Goal: Task Accomplishment & Management: Use online tool/utility

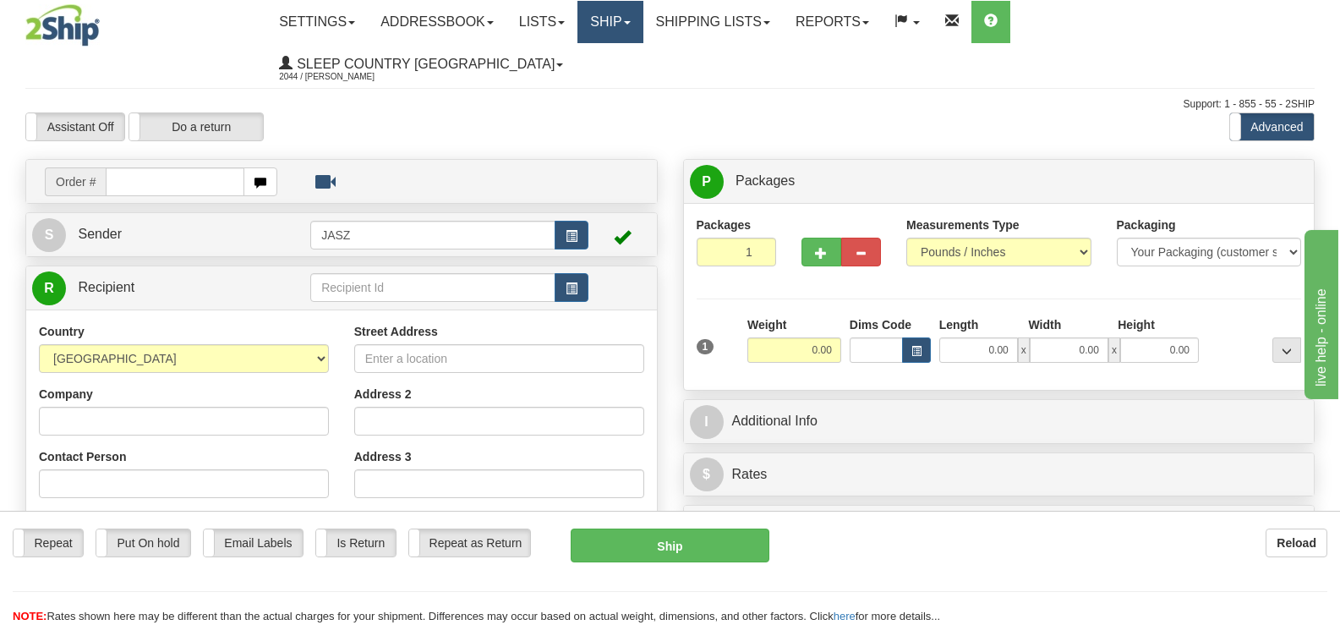
click at [642, 34] on link "Ship" at bounding box center [609, 22] width 65 height 42
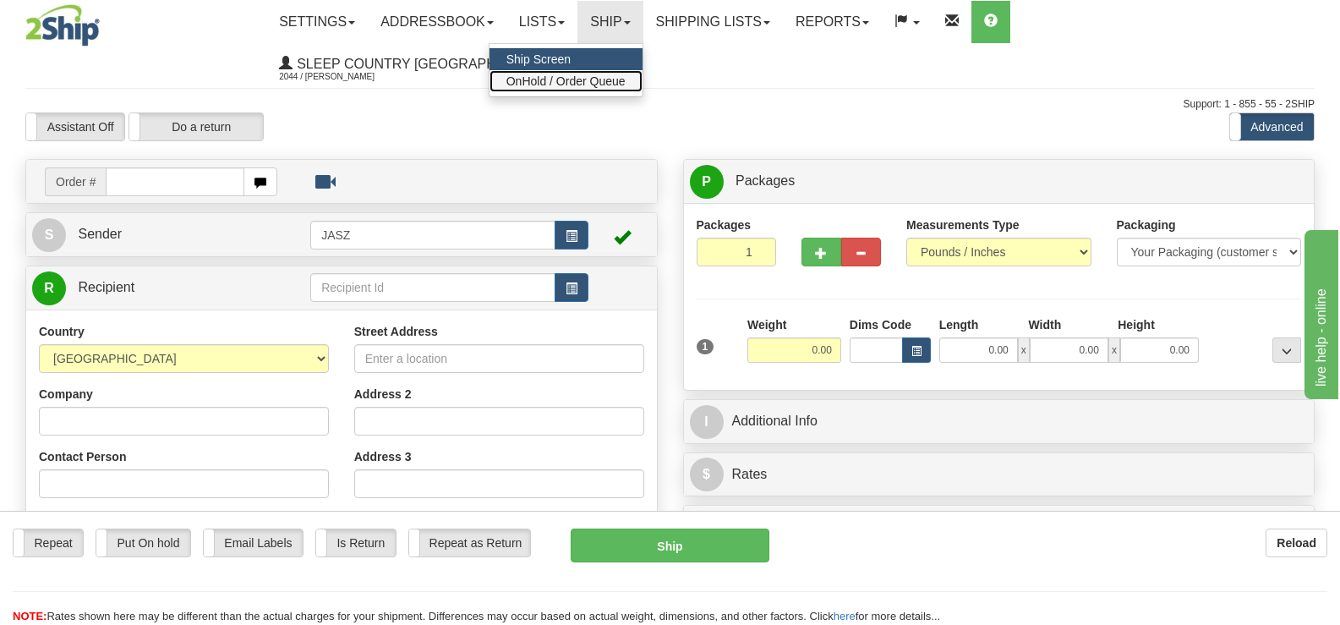
click at [625, 76] on span "OnHold / Order Queue" at bounding box center [565, 81] width 119 height 14
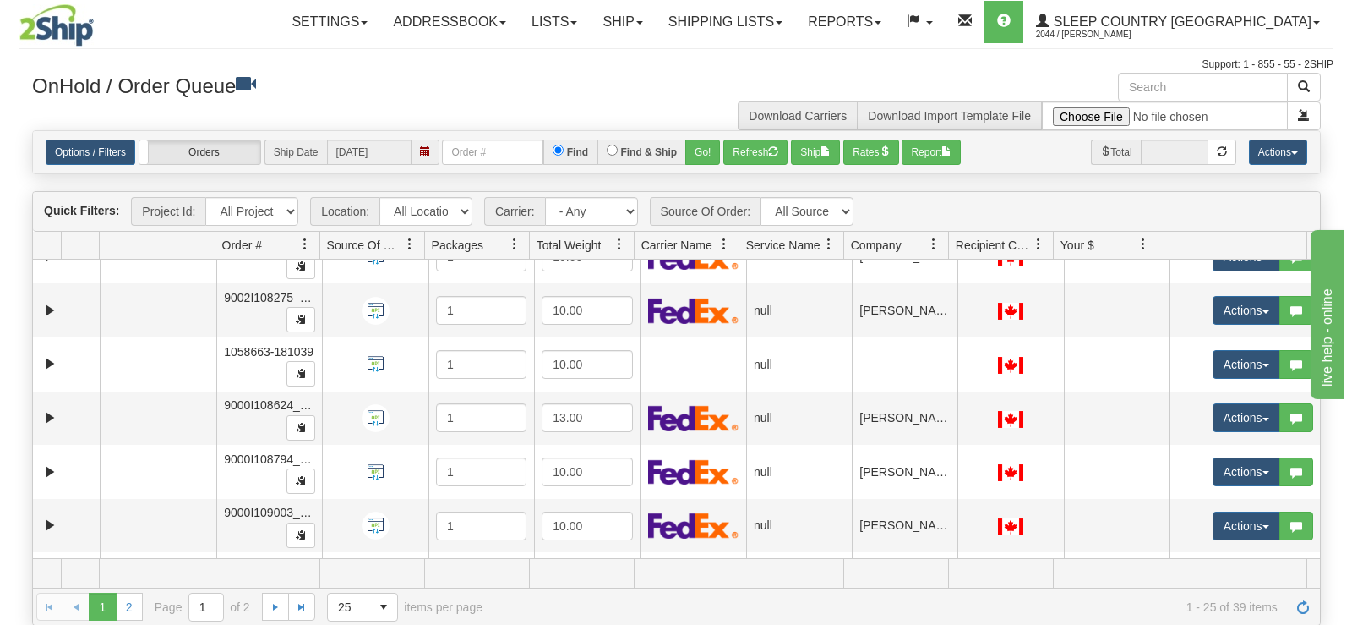
scroll to position [1046, 0]
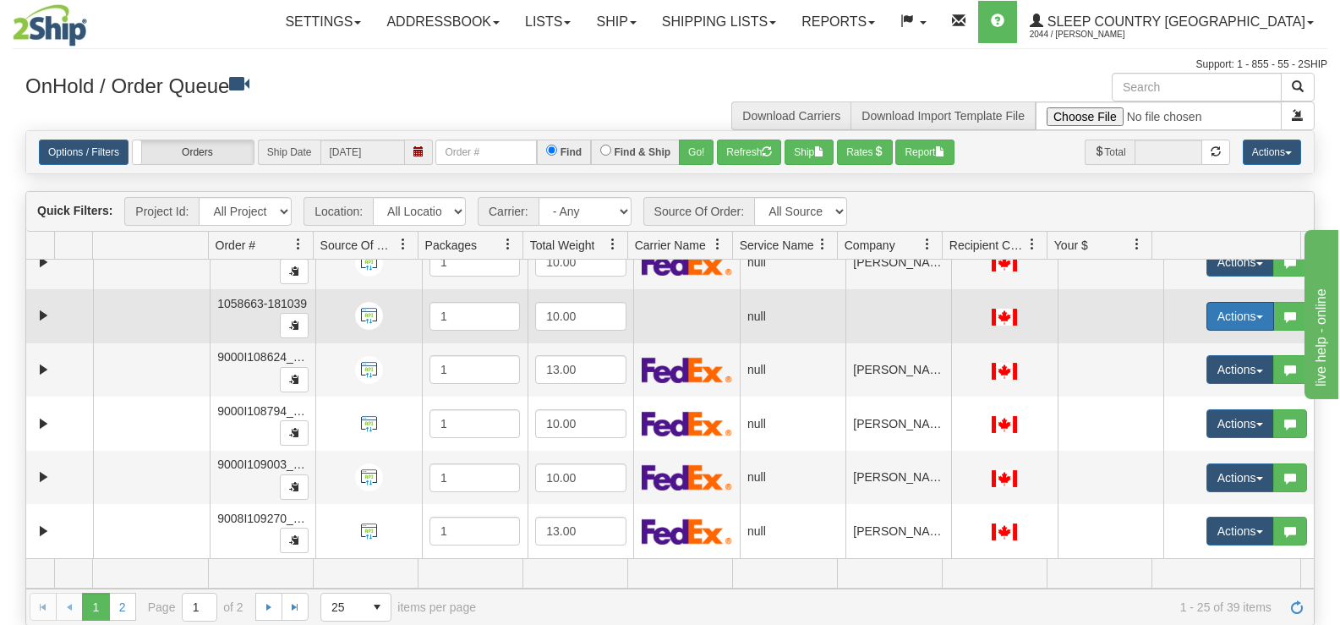
click at [1237, 321] on button "Actions" at bounding box center [1240, 316] width 68 height 29
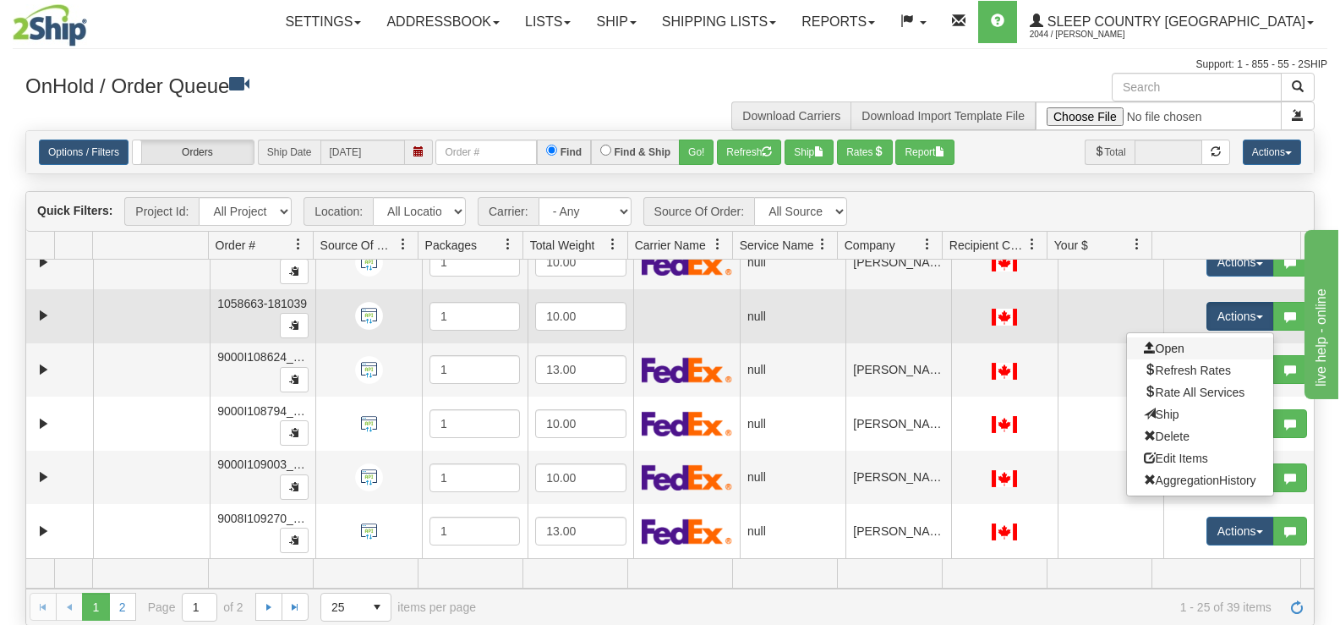
click at [1210, 345] on link "Open" at bounding box center [1200, 348] width 146 height 22
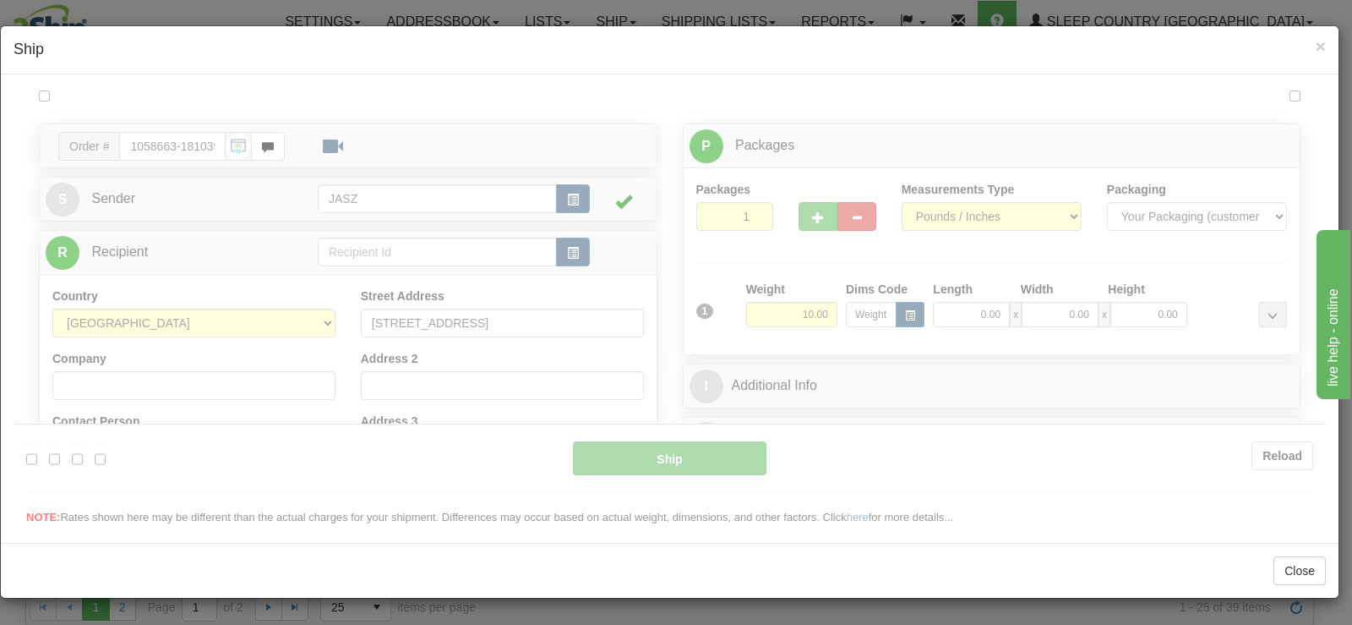
scroll to position [0, 0]
type input "09:40"
type input "16:00"
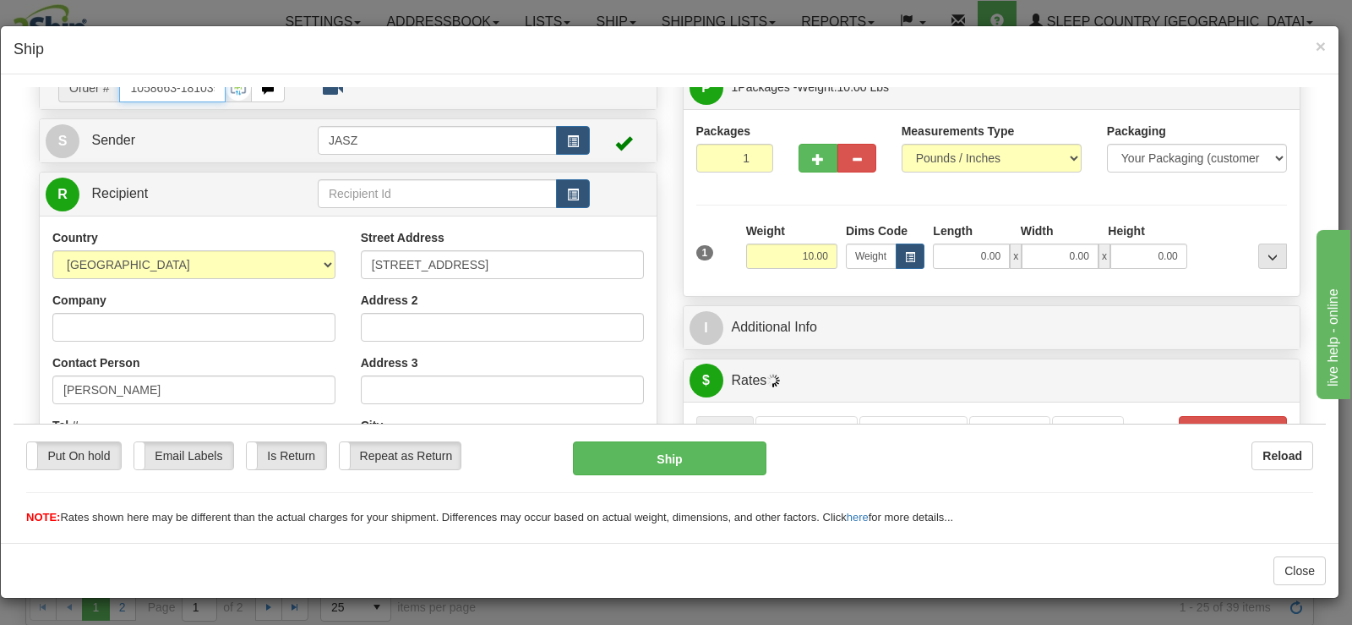
scroll to position [87, 0]
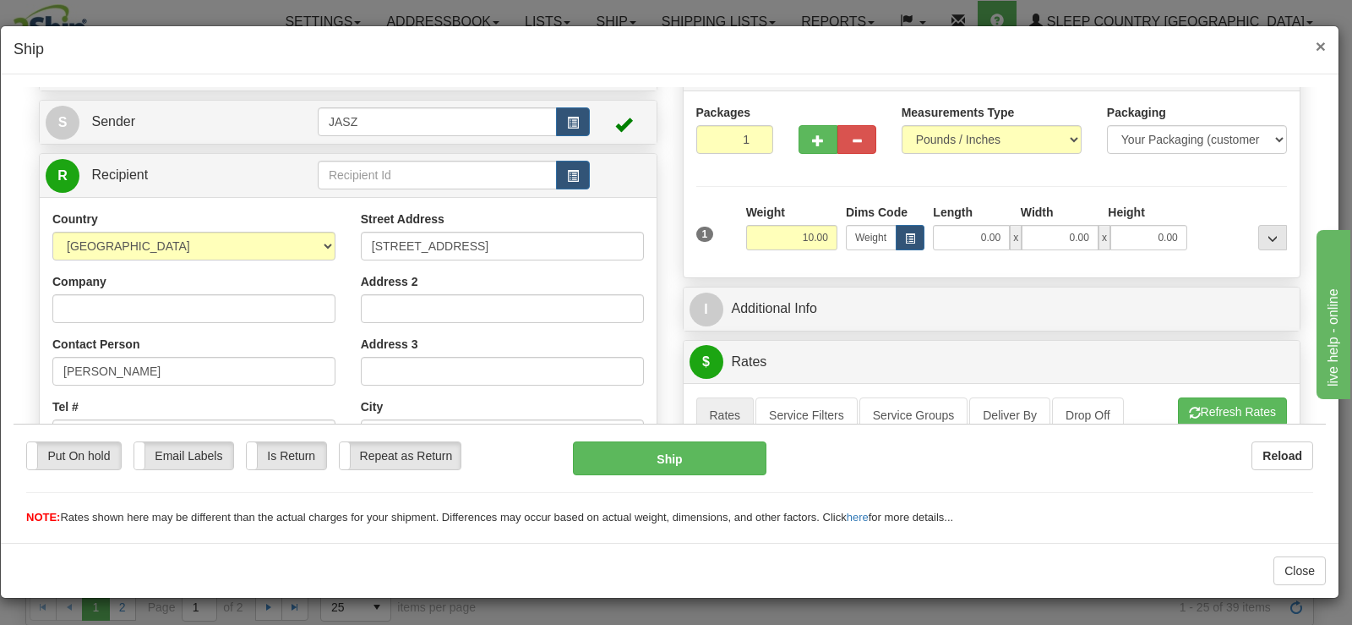
click at [1320, 51] on span "×" at bounding box center [1321, 45] width 10 height 19
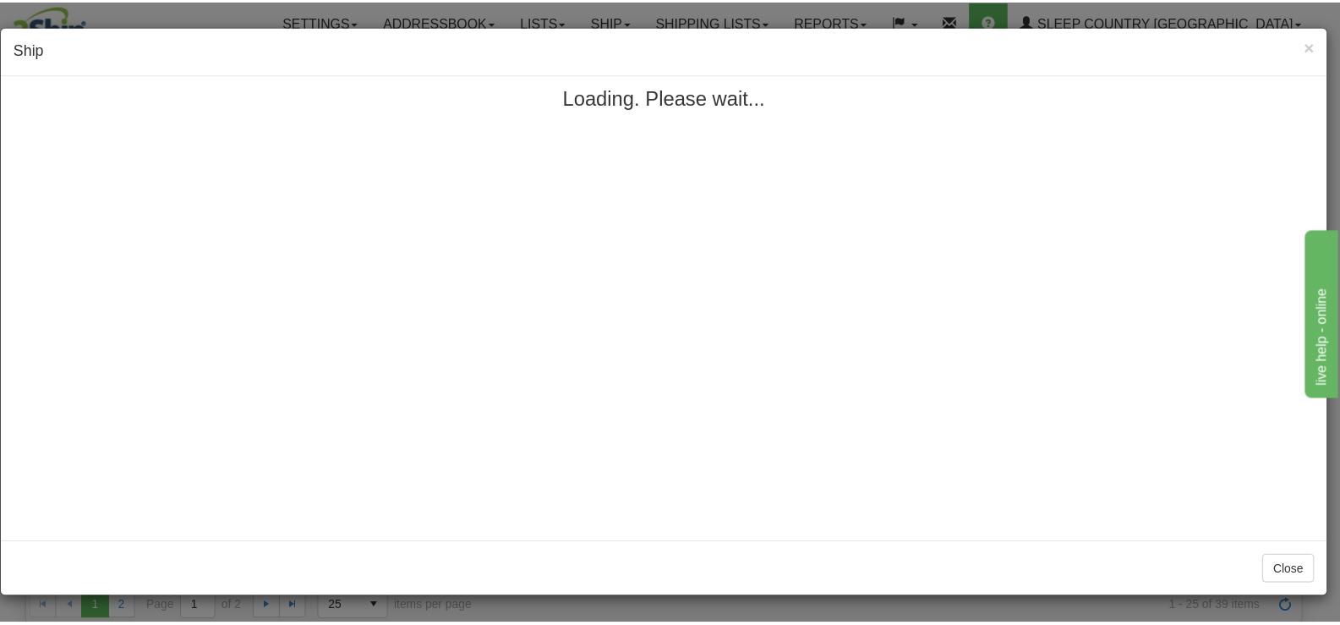
scroll to position [0, 0]
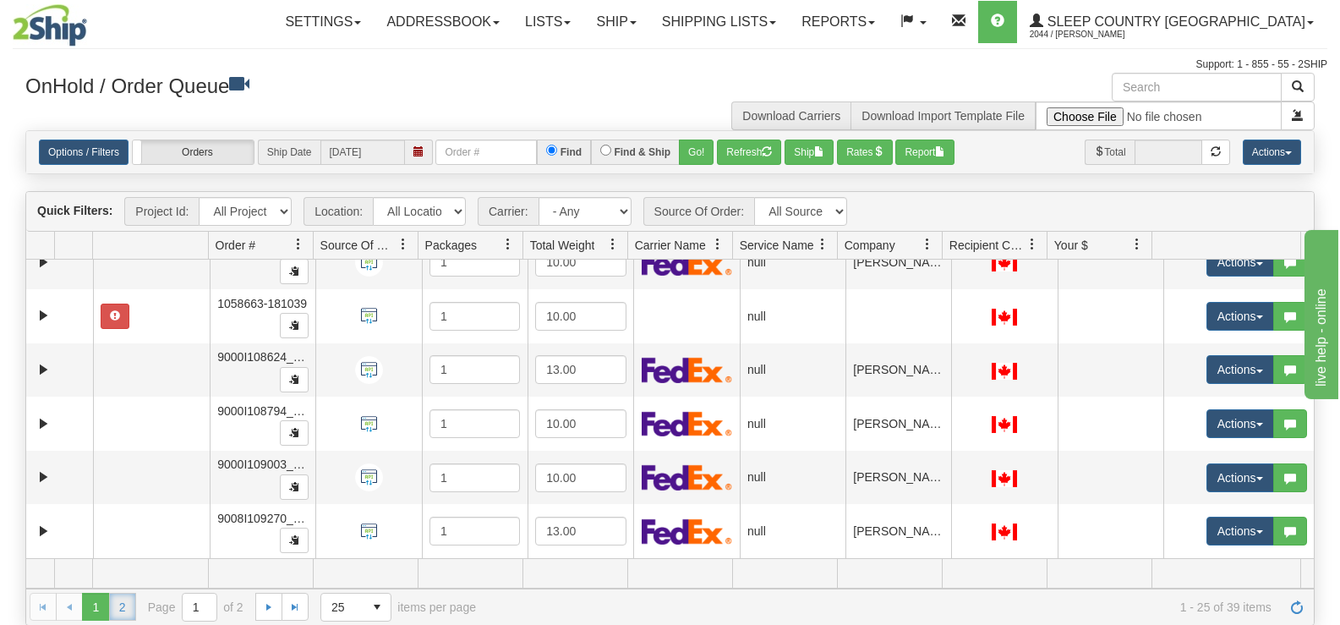
click at [132, 614] on link "2" at bounding box center [122, 605] width 27 height 27
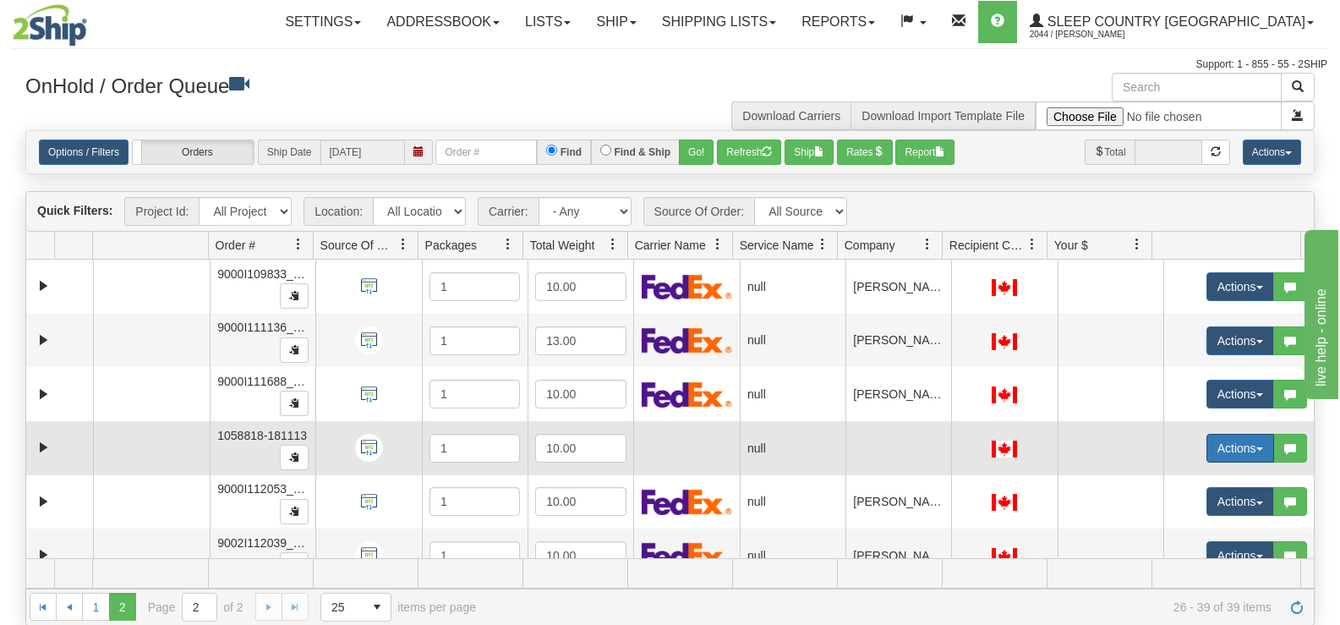
click at [1229, 442] on button "Actions" at bounding box center [1240, 448] width 68 height 29
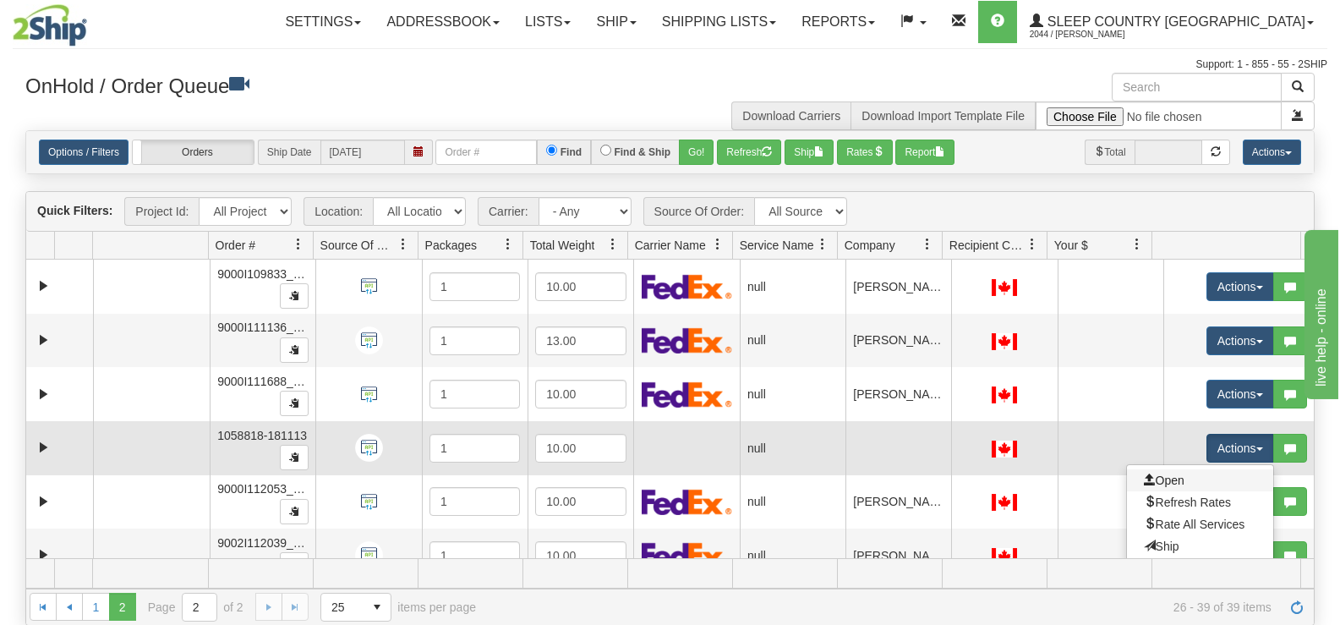
click at [1192, 475] on link "Open" at bounding box center [1200, 480] width 146 height 22
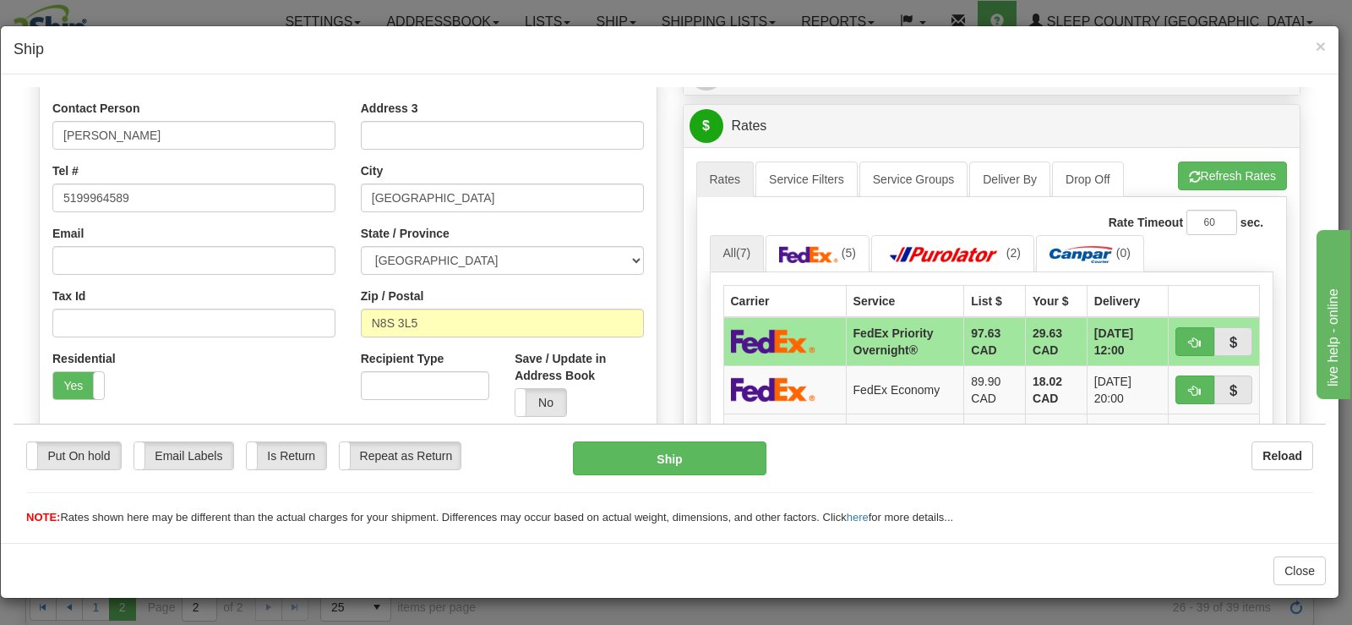
scroll to position [338, 0]
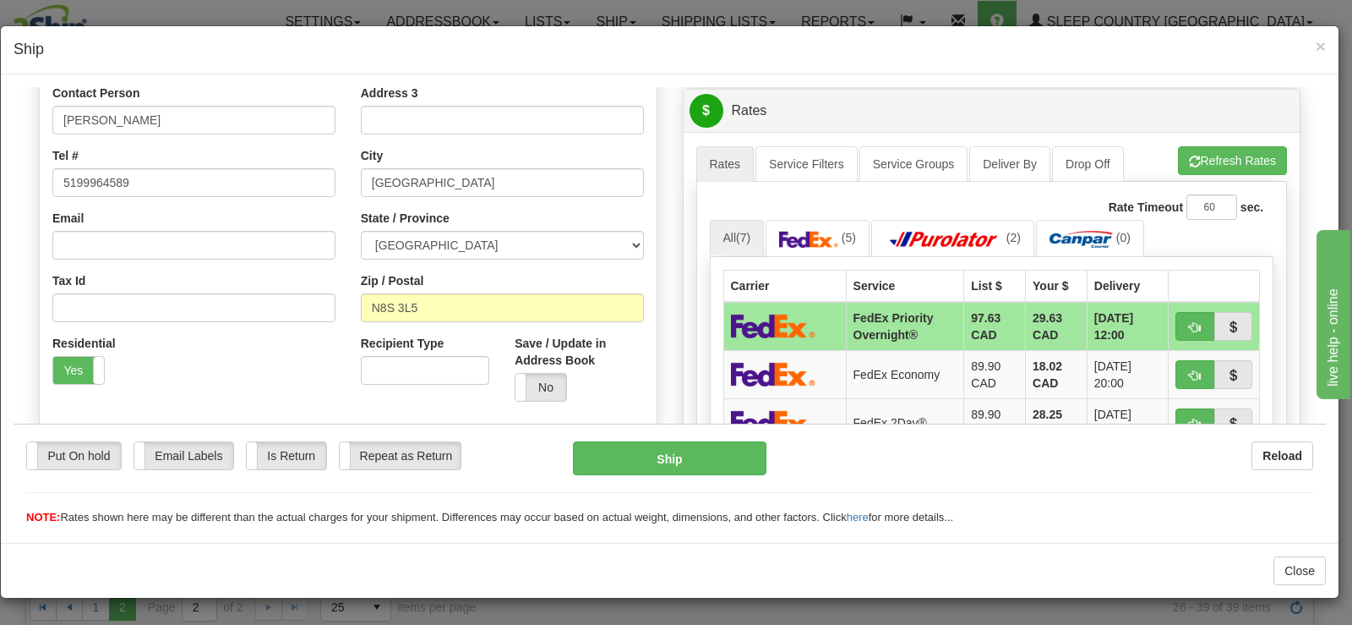
click at [1327, 46] on div "× Ship" at bounding box center [670, 50] width 1338 height 48
click at [1324, 46] on span "×" at bounding box center [1321, 45] width 10 height 19
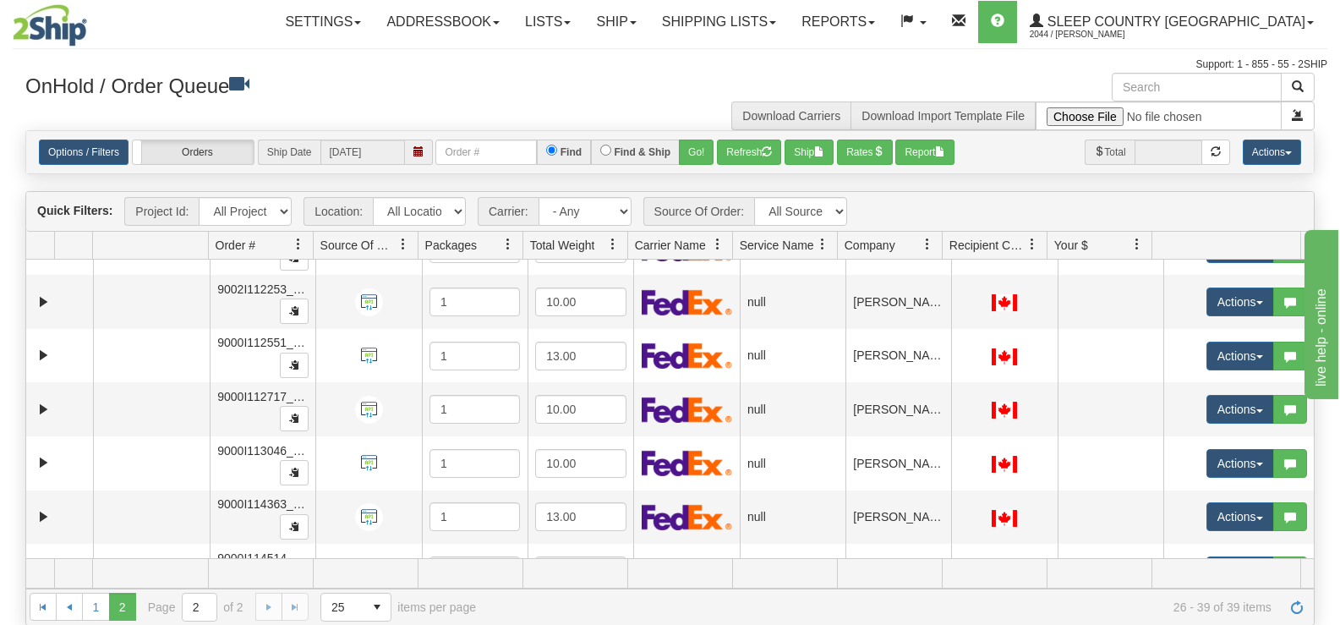
scroll to position [454, 0]
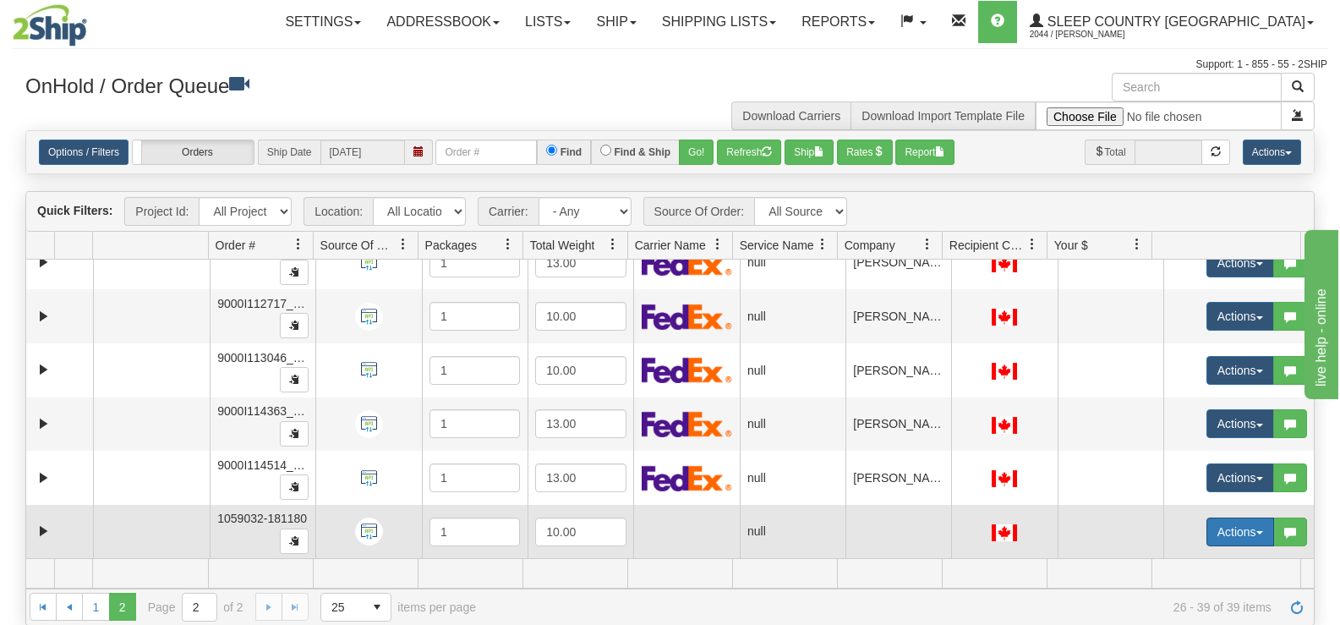
click at [1237, 540] on button "Actions" at bounding box center [1240, 531] width 68 height 29
click at [1215, 551] on ul "Open Refresh Rates Rate All Services Ship Delete Edit Items AggregationHistory" at bounding box center [1200, 630] width 148 height 164
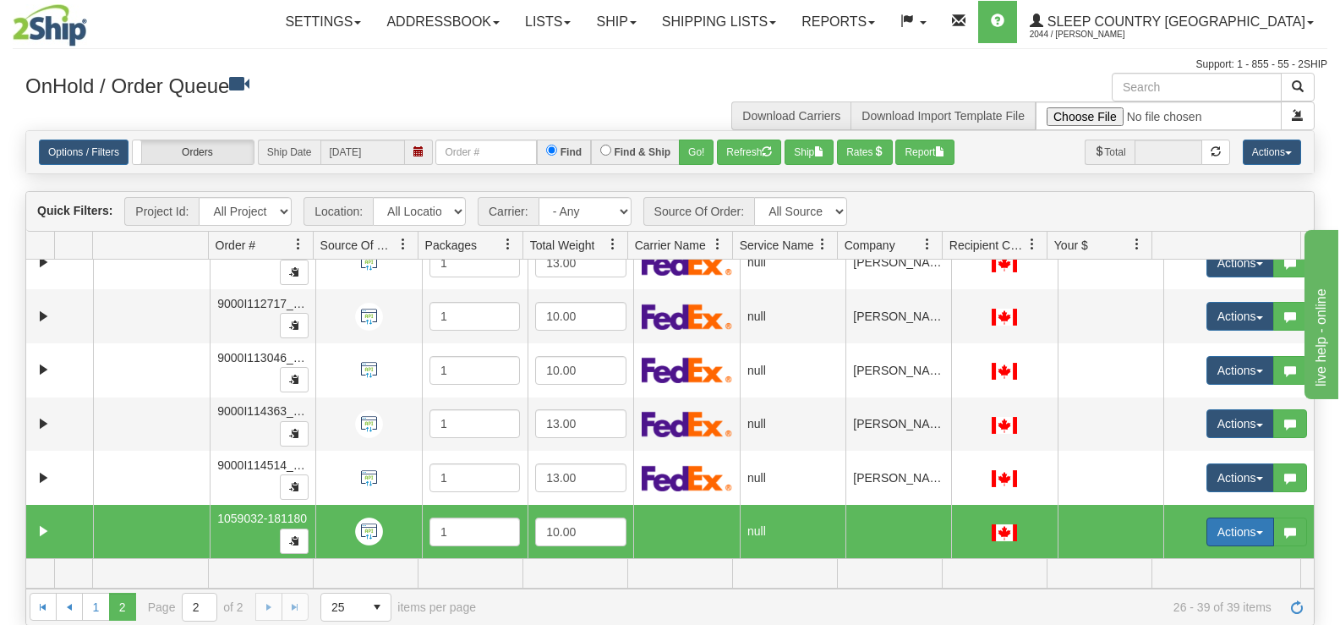
click at [1213, 537] on button "Actions" at bounding box center [1240, 531] width 68 height 29
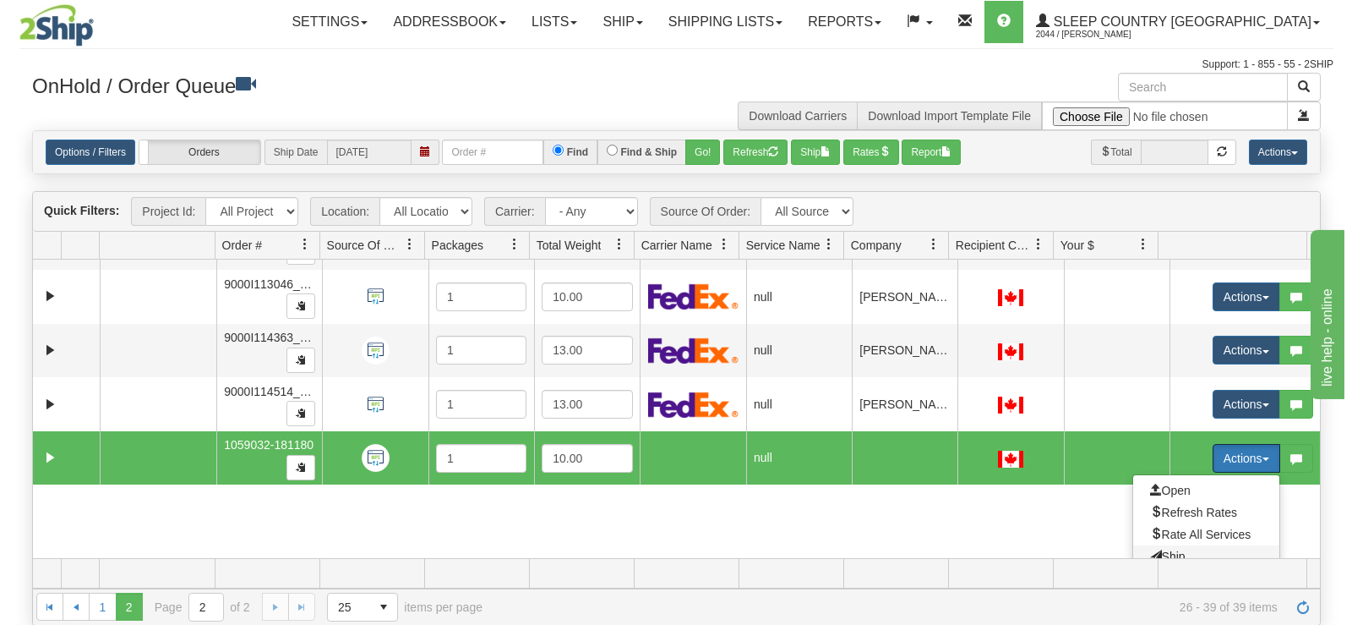
scroll to position [608, 0]
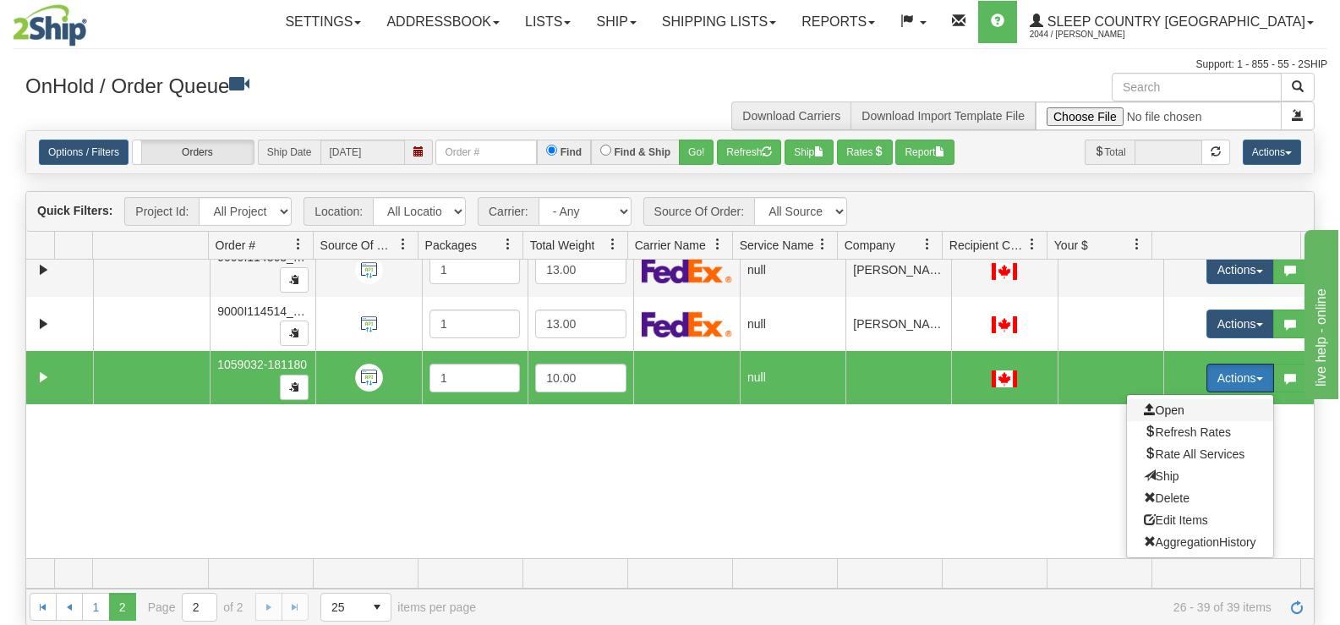
click at [1144, 407] on span "Open" at bounding box center [1164, 410] width 41 height 14
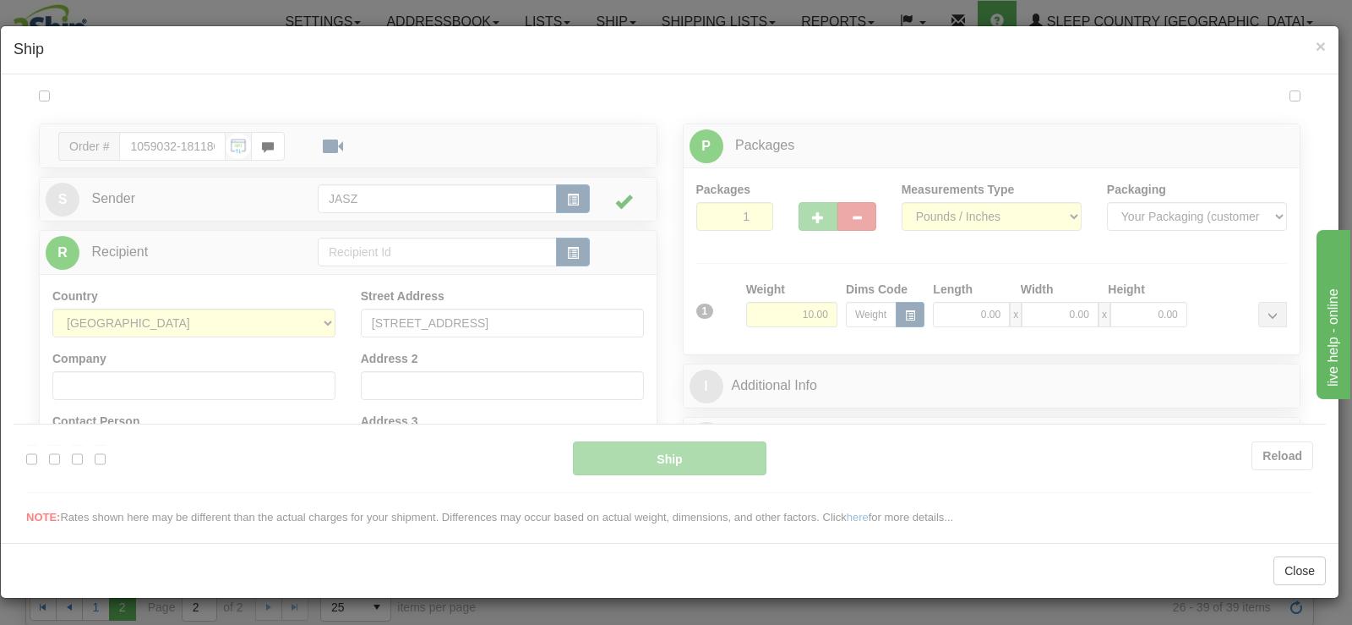
scroll to position [0, 0]
type input "09:41"
type input "16:00"
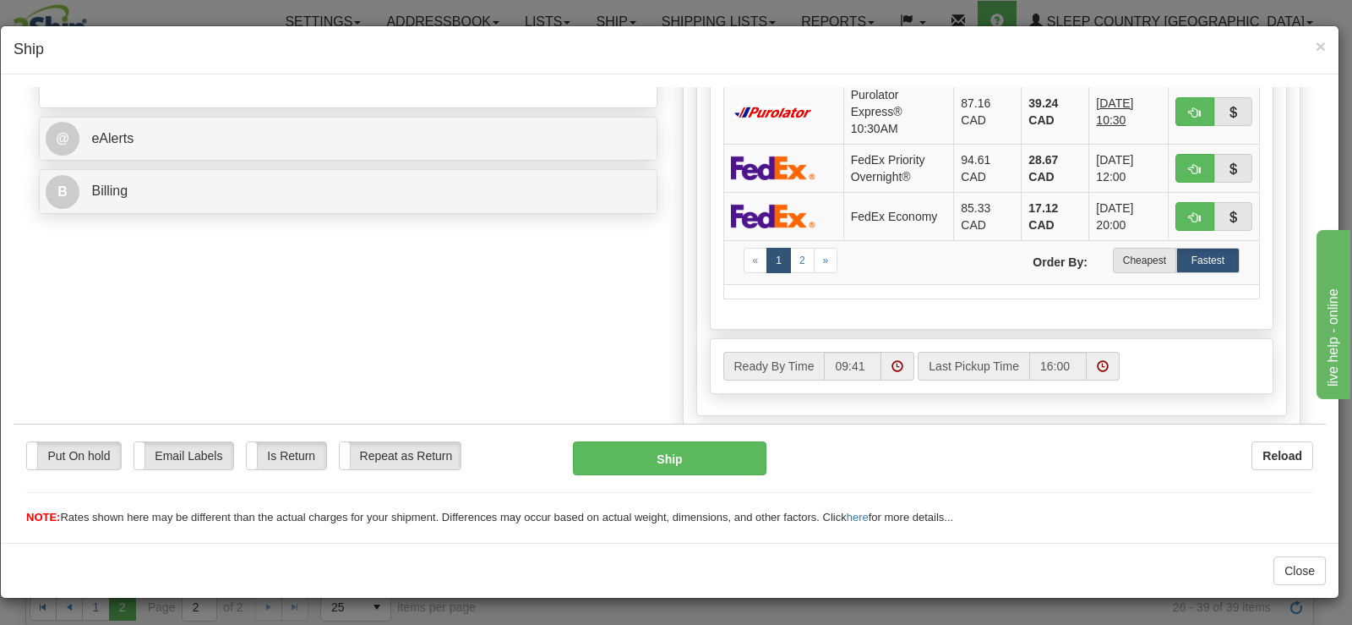
scroll to position [676, 0]
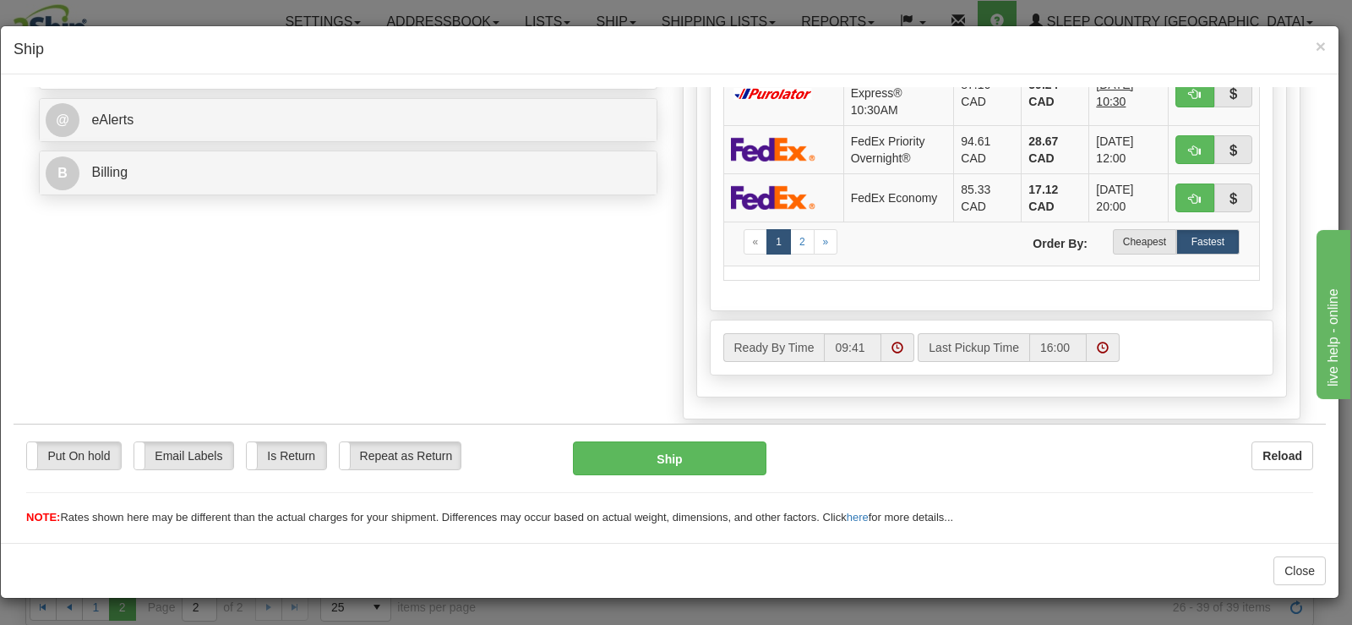
click at [1118, 248] on label "Cheapest" at bounding box center [1144, 240] width 63 height 25
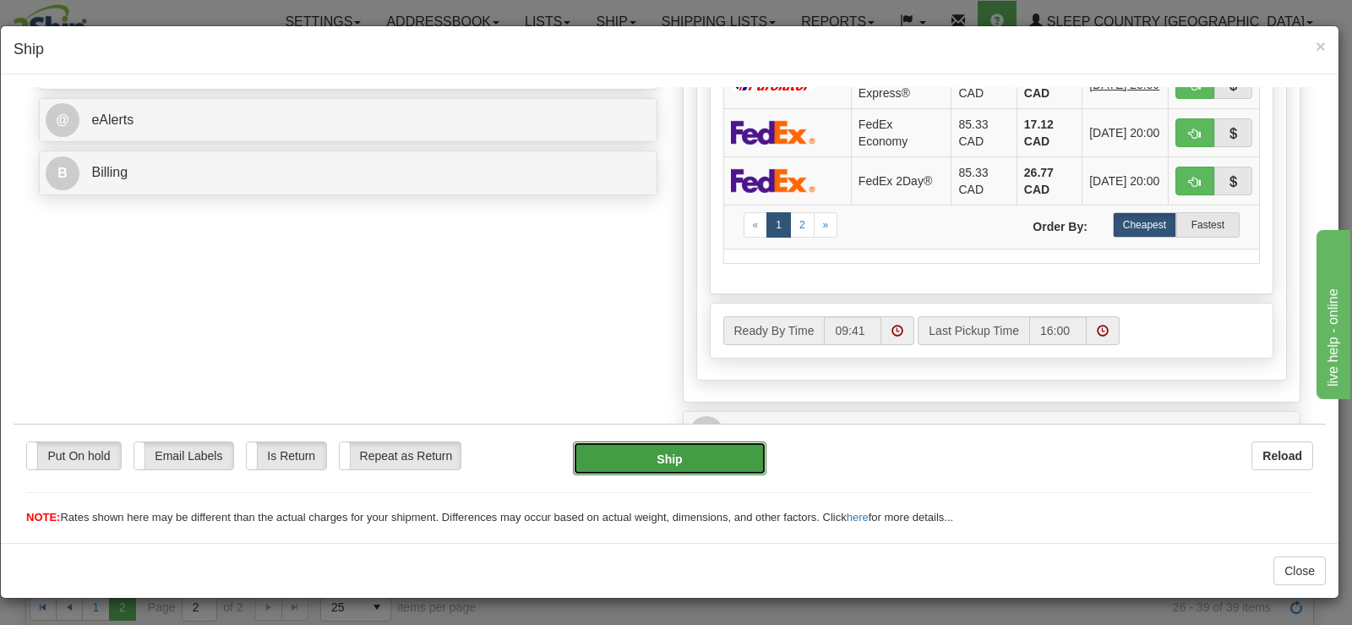
click at [727, 444] on button "Ship" at bounding box center [670, 457] width 194 height 34
type input "92"
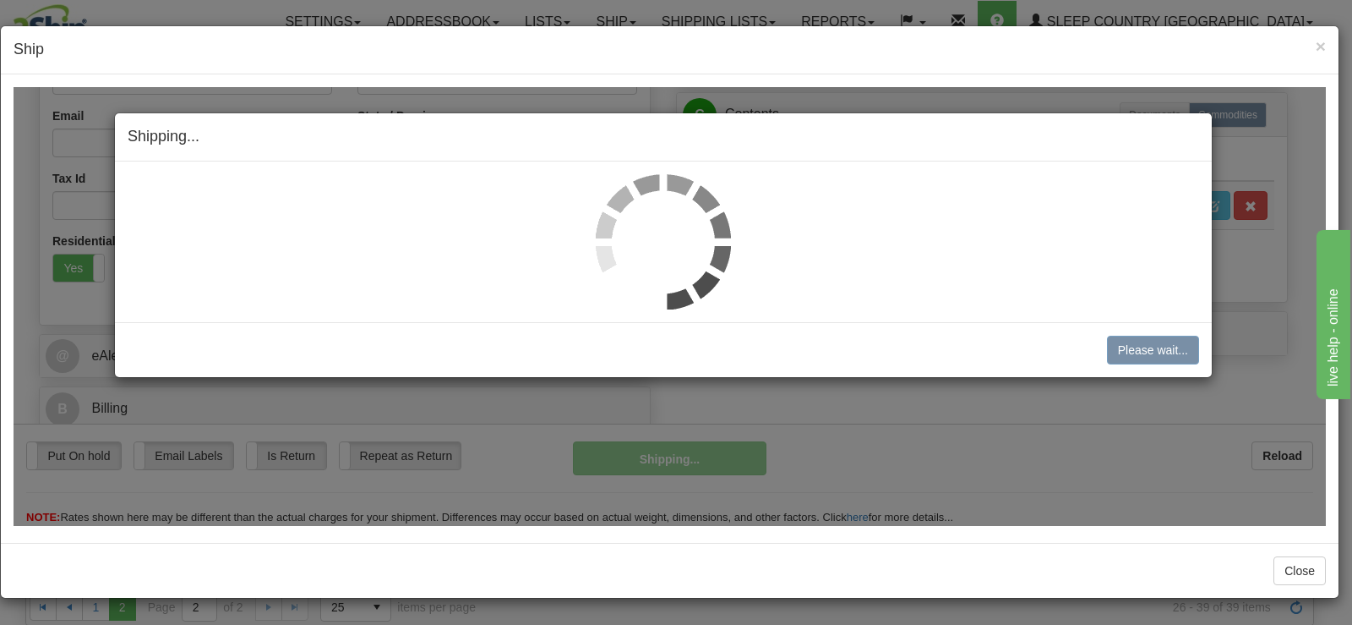
scroll to position [440, 0]
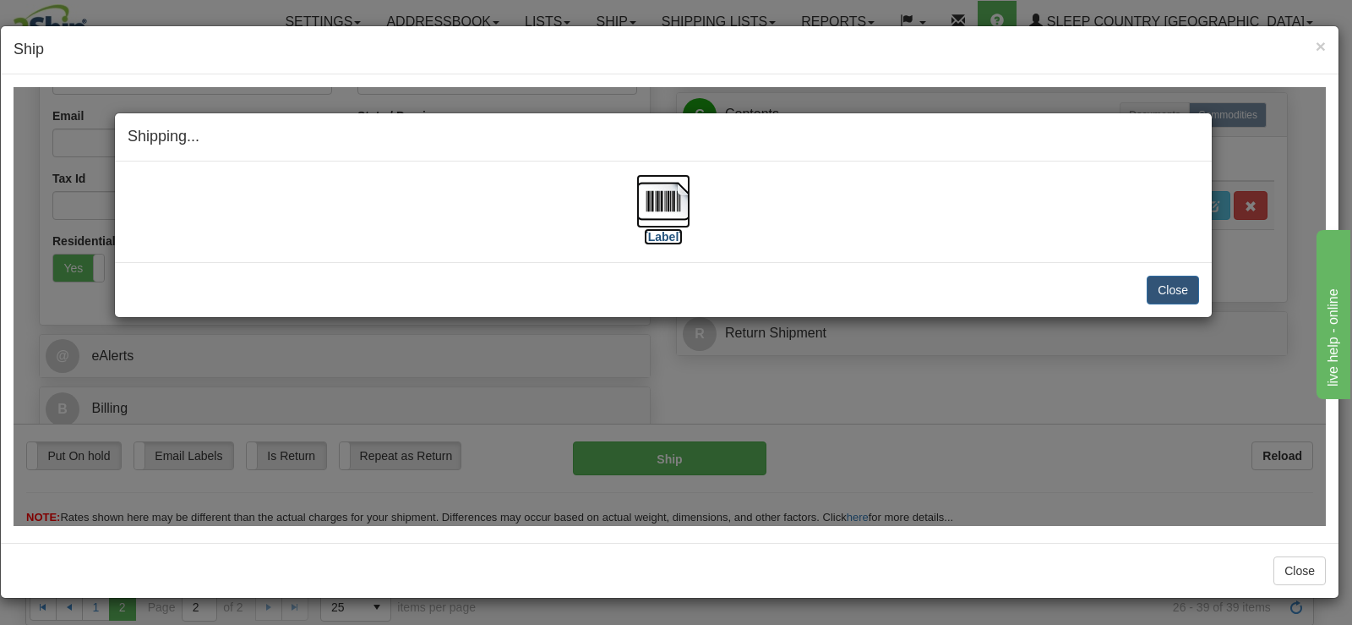
click at [646, 238] on label "[Label]" at bounding box center [663, 235] width 39 height 17
click at [1156, 275] on button "Close" at bounding box center [1173, 289] width 52 height 29
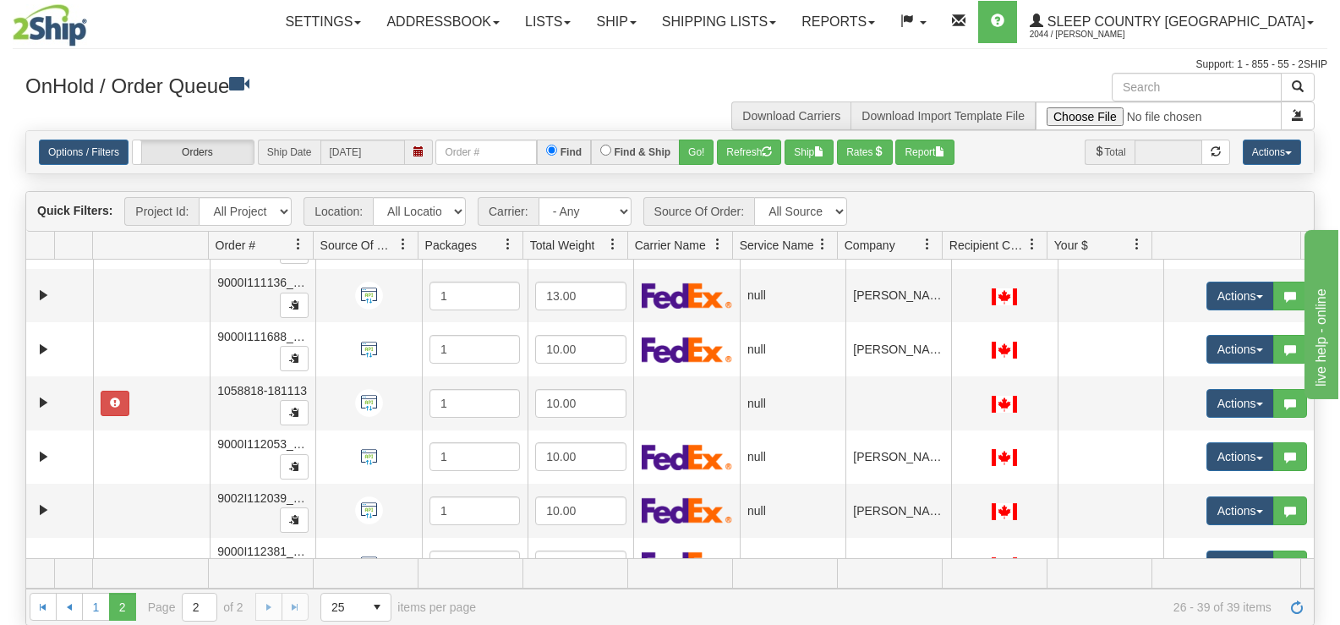
scroll to position [0, 0]
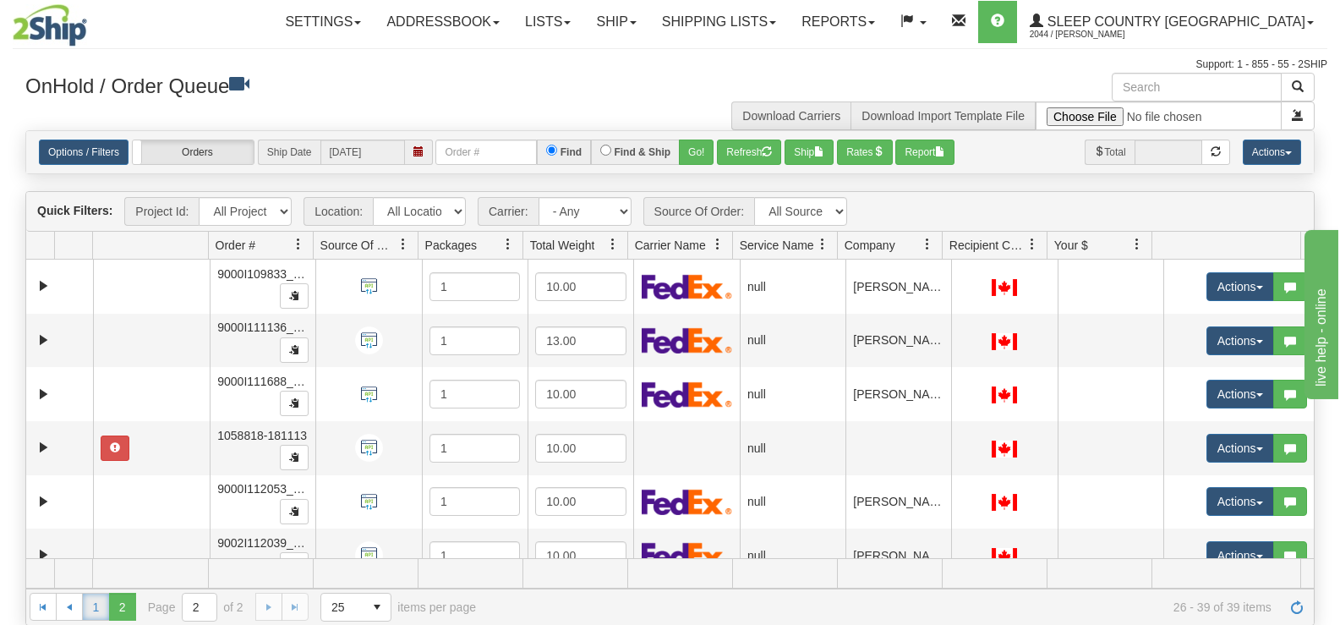
click at [97, 613] on link "1" at bounding box center [95, 605] width 27 height 27
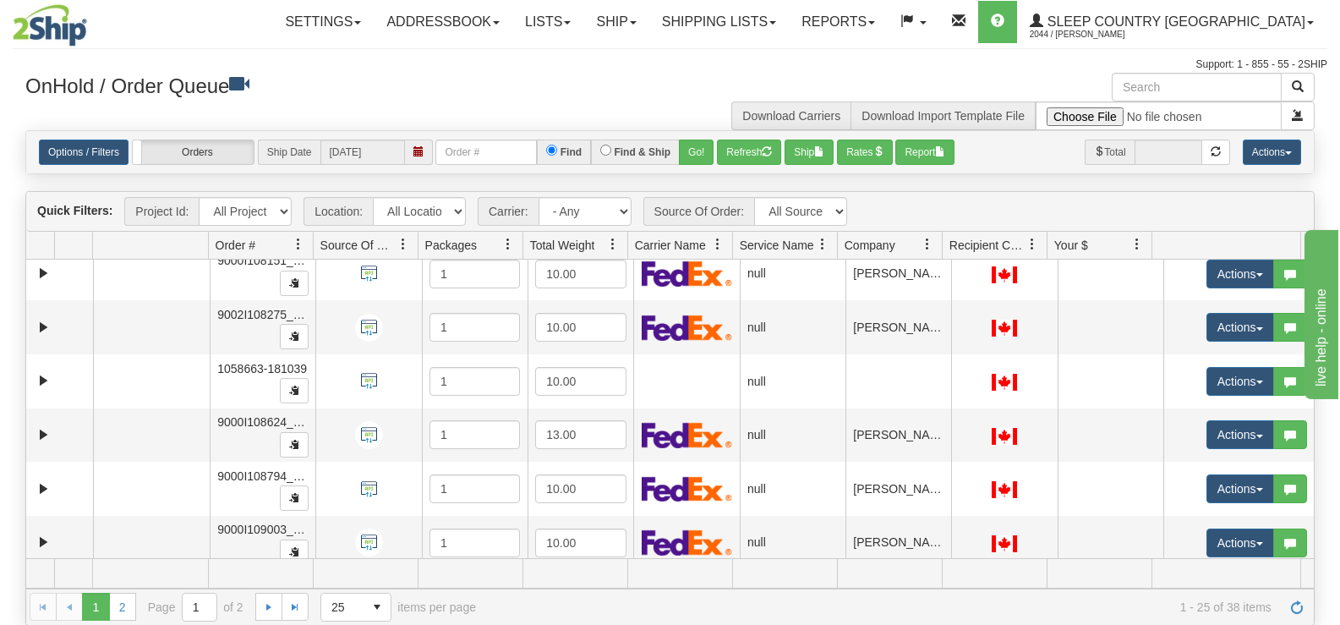
scroll to position [1046, 0]
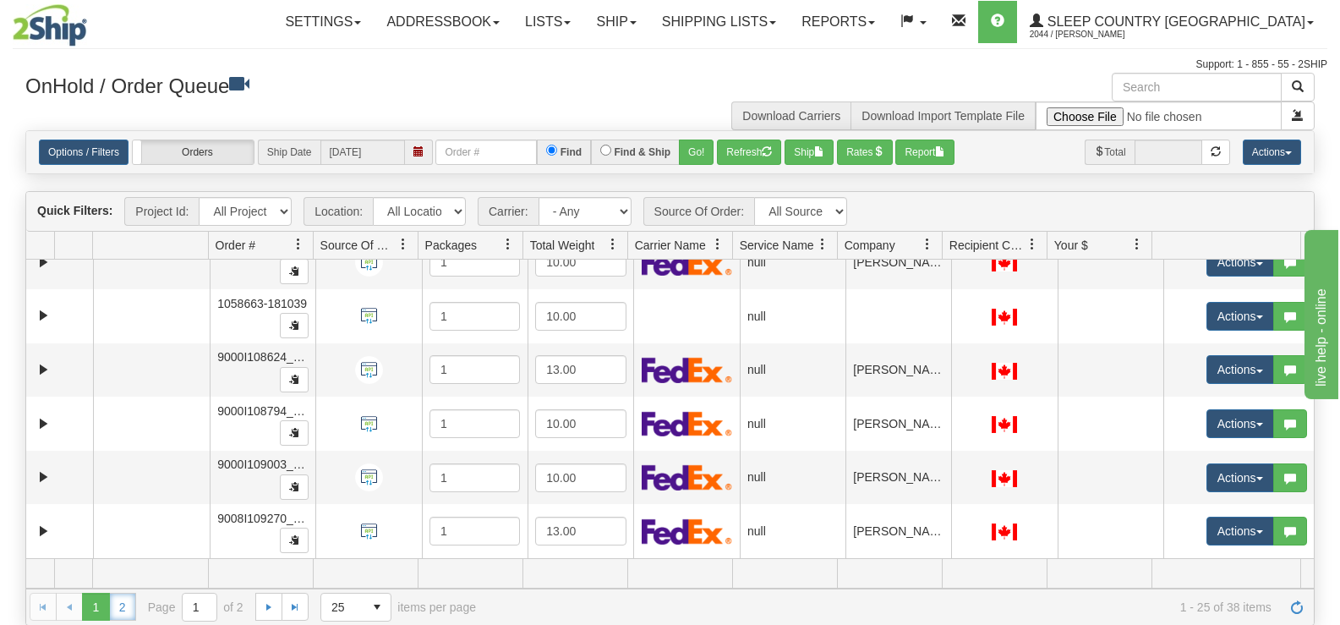
drag, startPoint x: 127, startPoint y: 609, endPoint x: 167, endPoint y: 582, distance: 48.1
click at [125, 609] on link "2" at bounding box center [122, 605] width 27 height 27
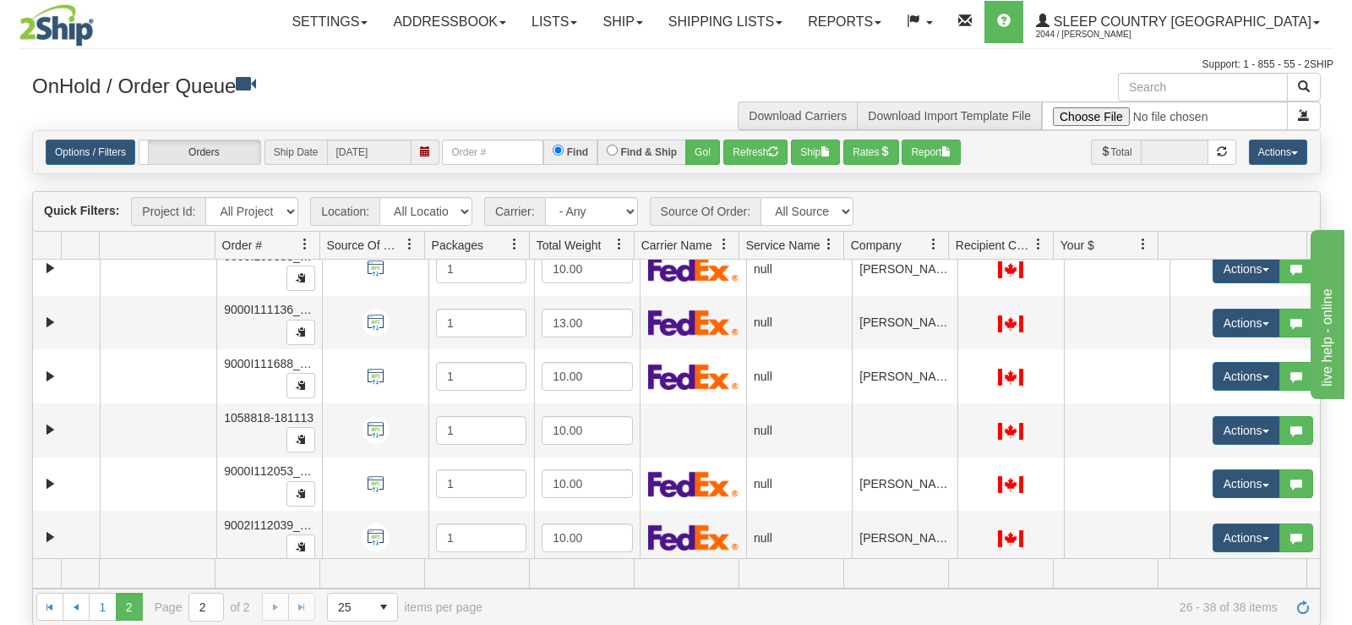
scroll to position [0, 0]
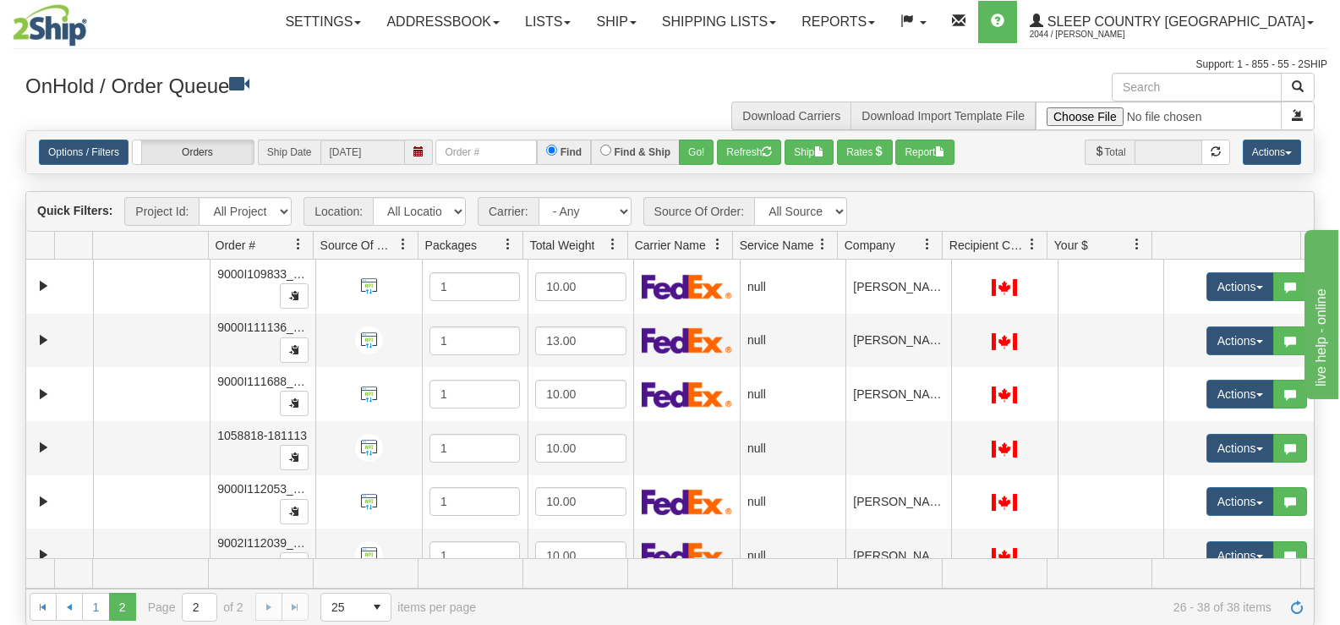
drag, startPoint x: 1305, startPoint y: 490, endPoint x: 74, endPoint y: 3, distance: 1323.4
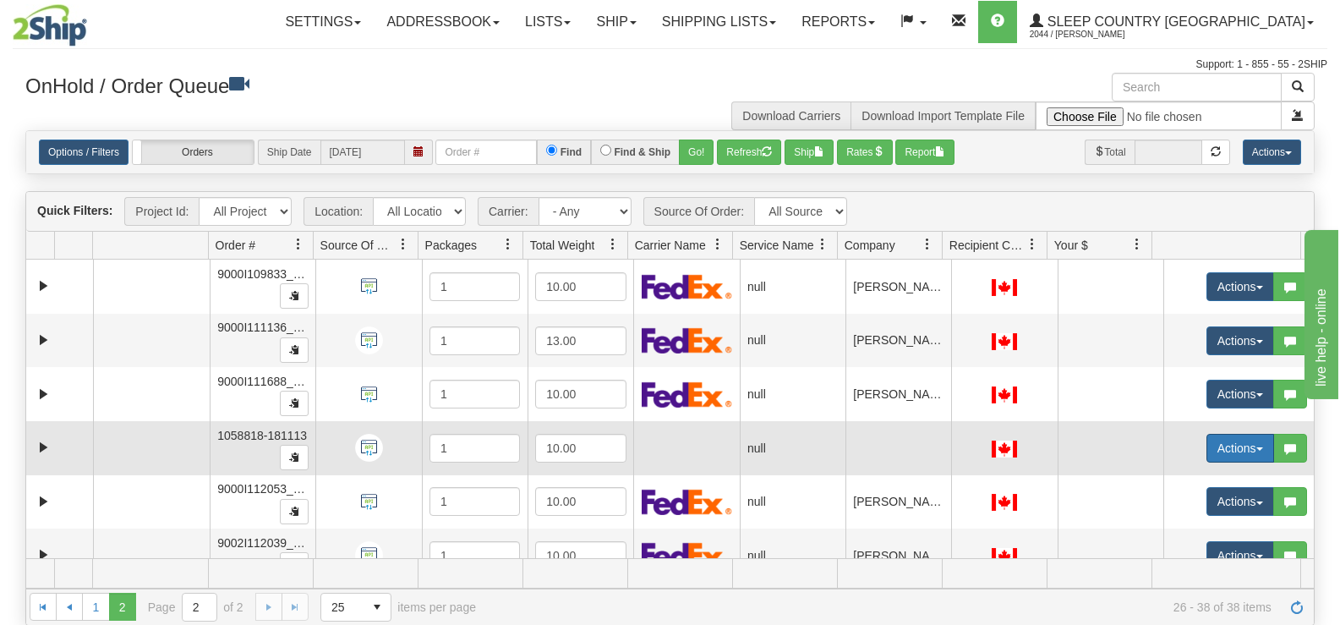
click at [1231, 445] on button "Actions" at bounding box center [1240, 448] width 68 height 29
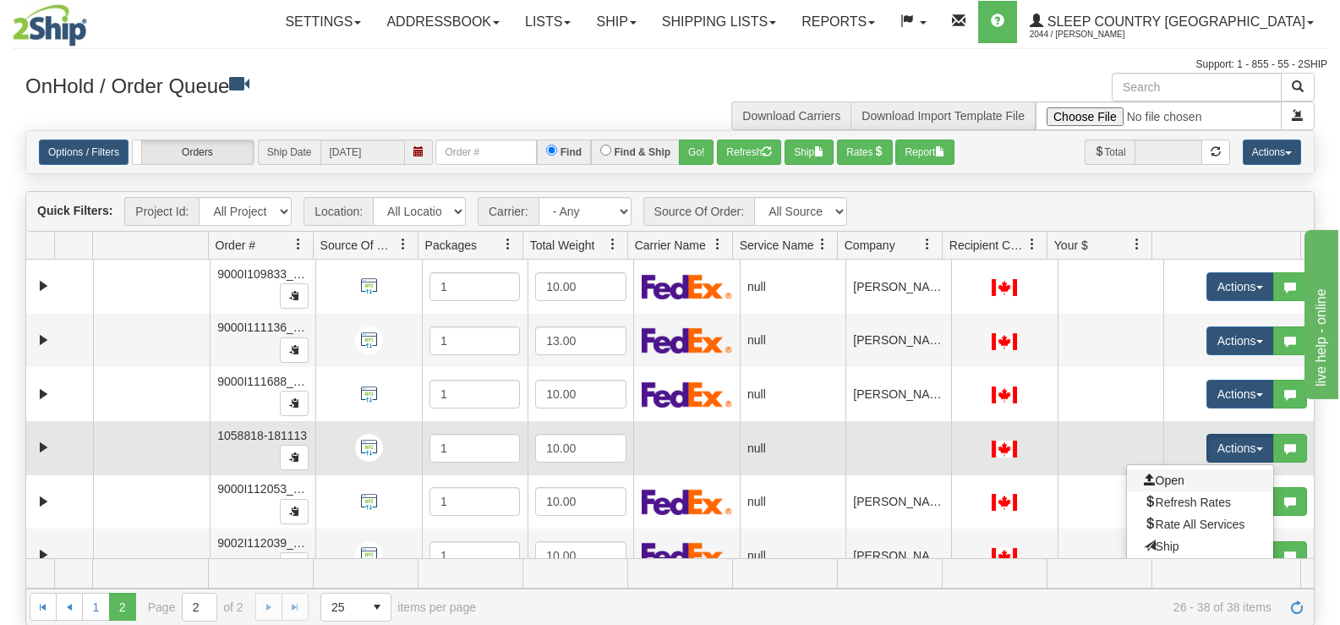
click at [1183, 478] on link "Open" at bounding box center [1200, 480] width 146 height 22
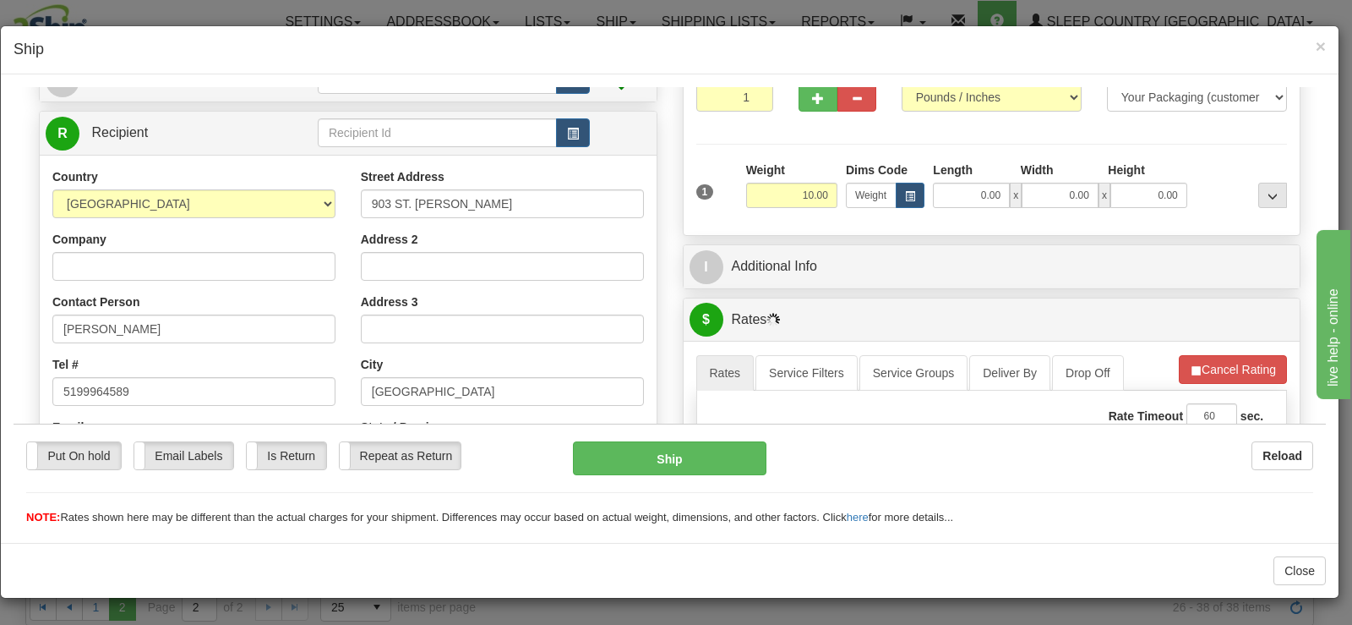
scroll to position [169, 0]
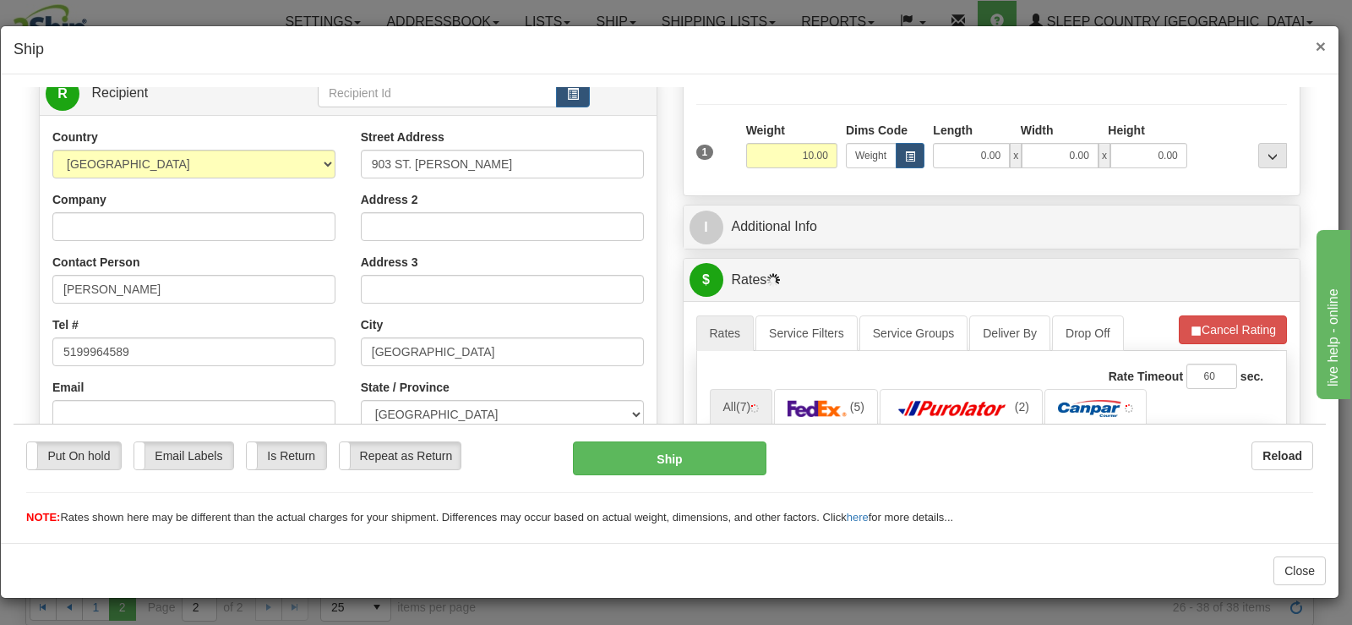
click at [1319, 48] on span "×" at bounding box center [1321, 45] width 10 height 19
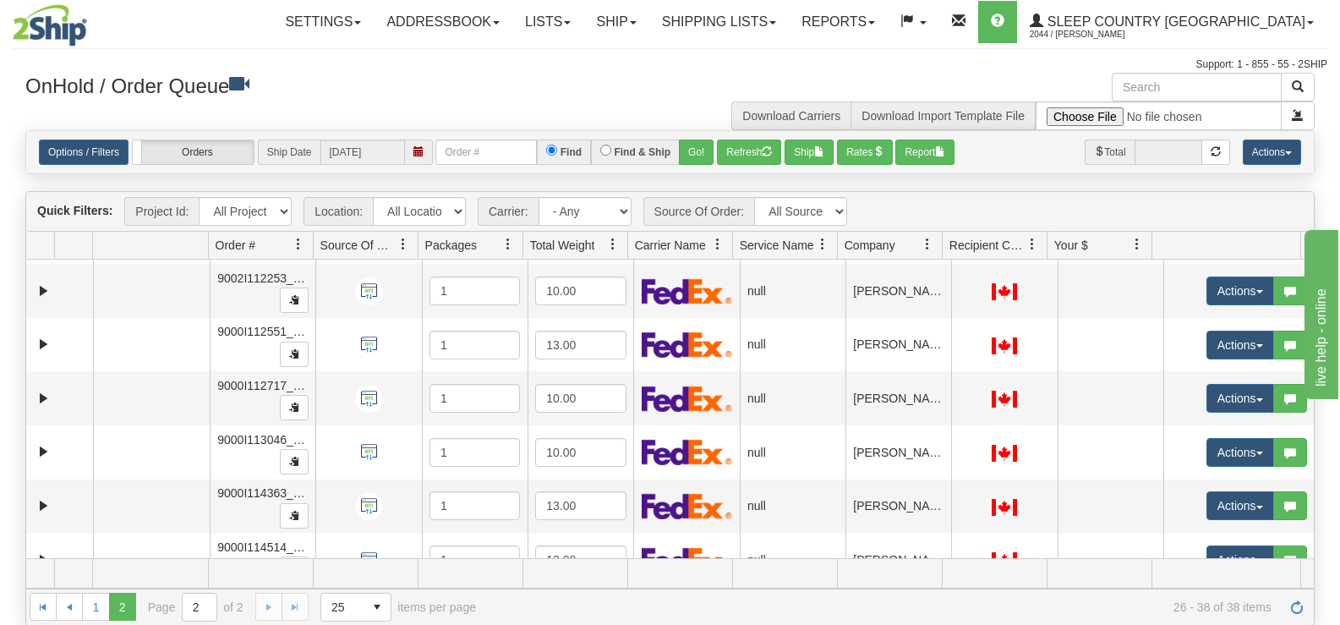
scroll to position [401, 0]
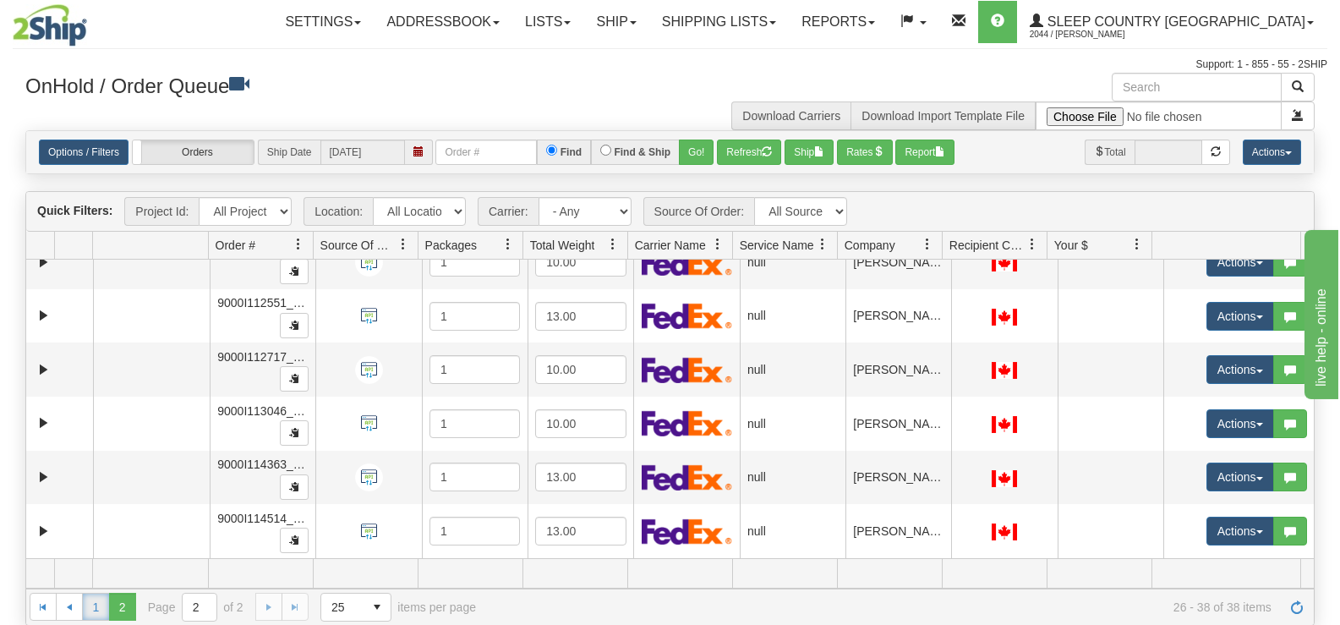
click at [85, 608] on link "1" at bounding box center [95, 605] width 27 height 27
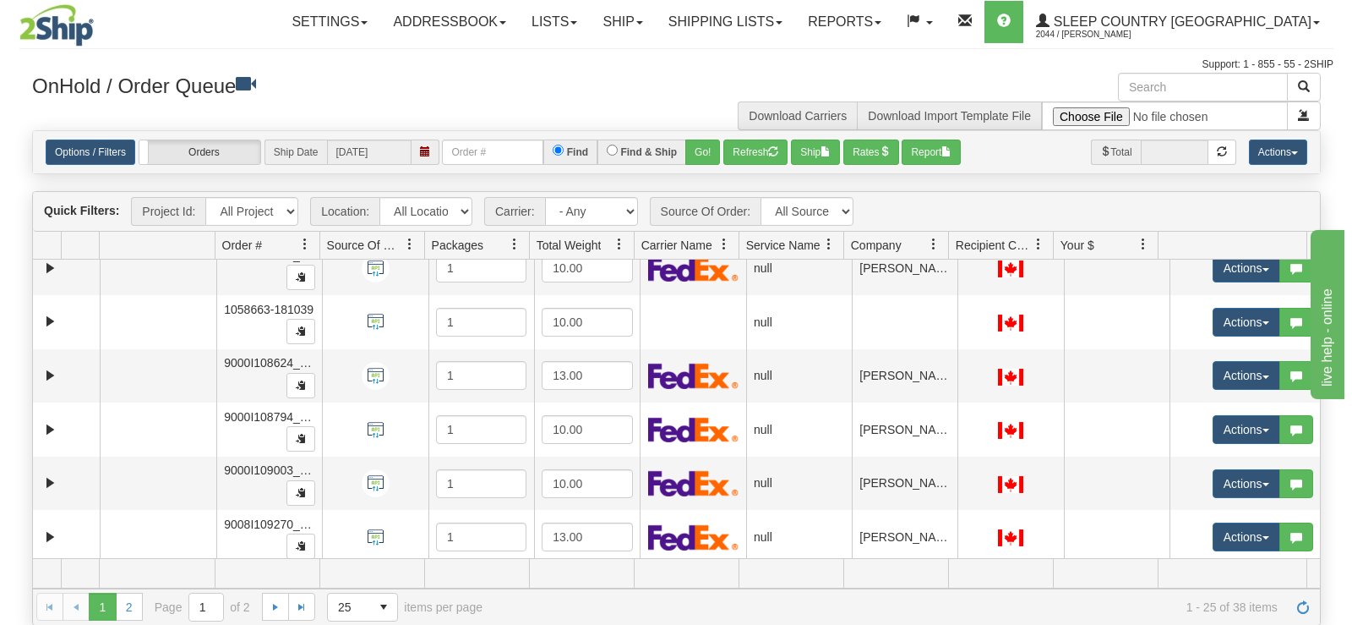
scroll to position [1046, 0]
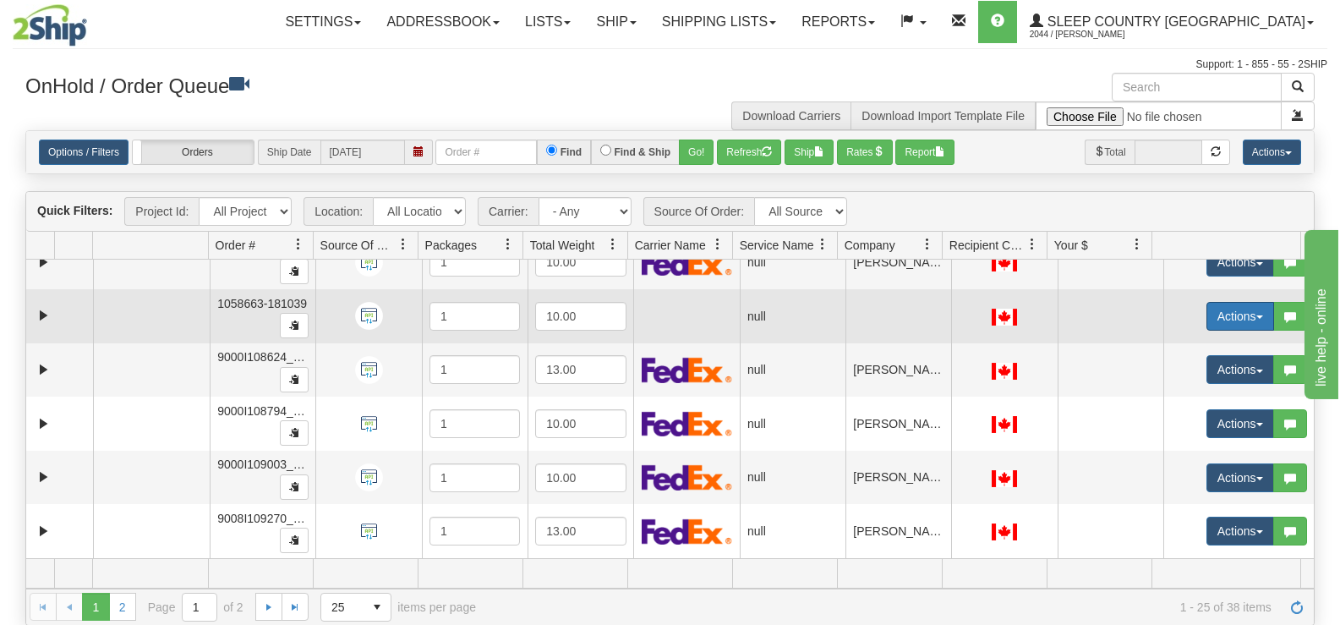
click at [1240, 325] on button "Actions" at bounding box center [1240, 316] width 68 height 29
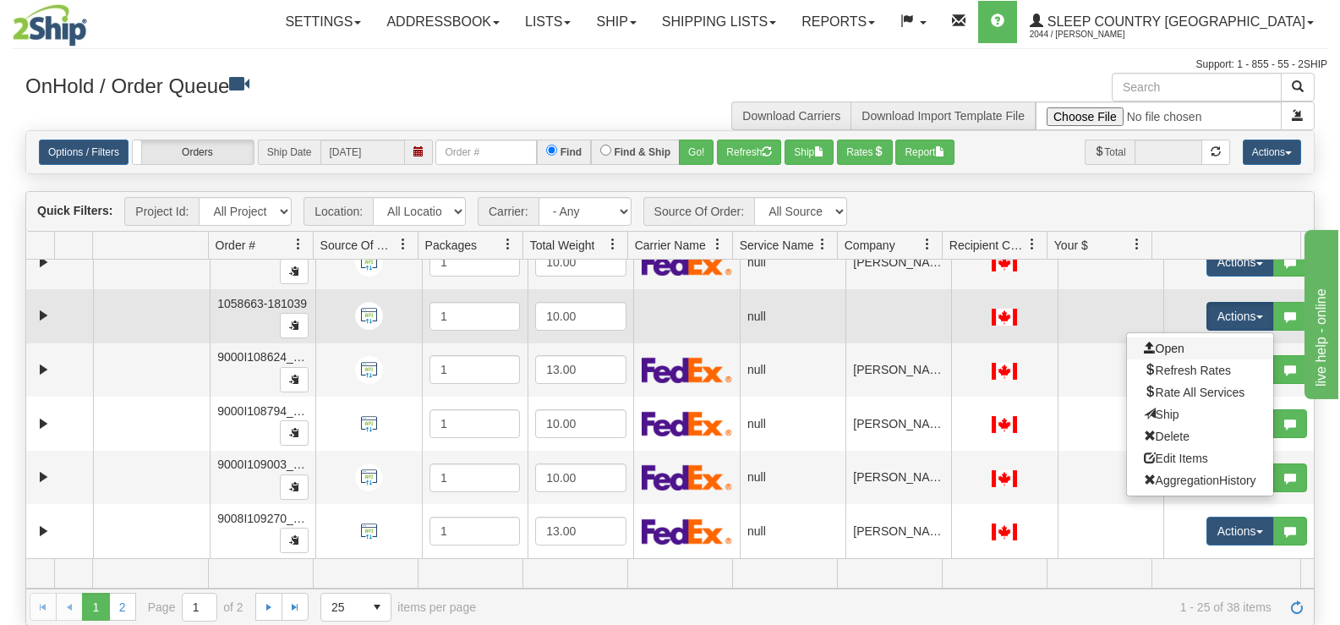
click at [1188, 347] on link "Open" at bounding box center [1200, 348] width 146 height 22
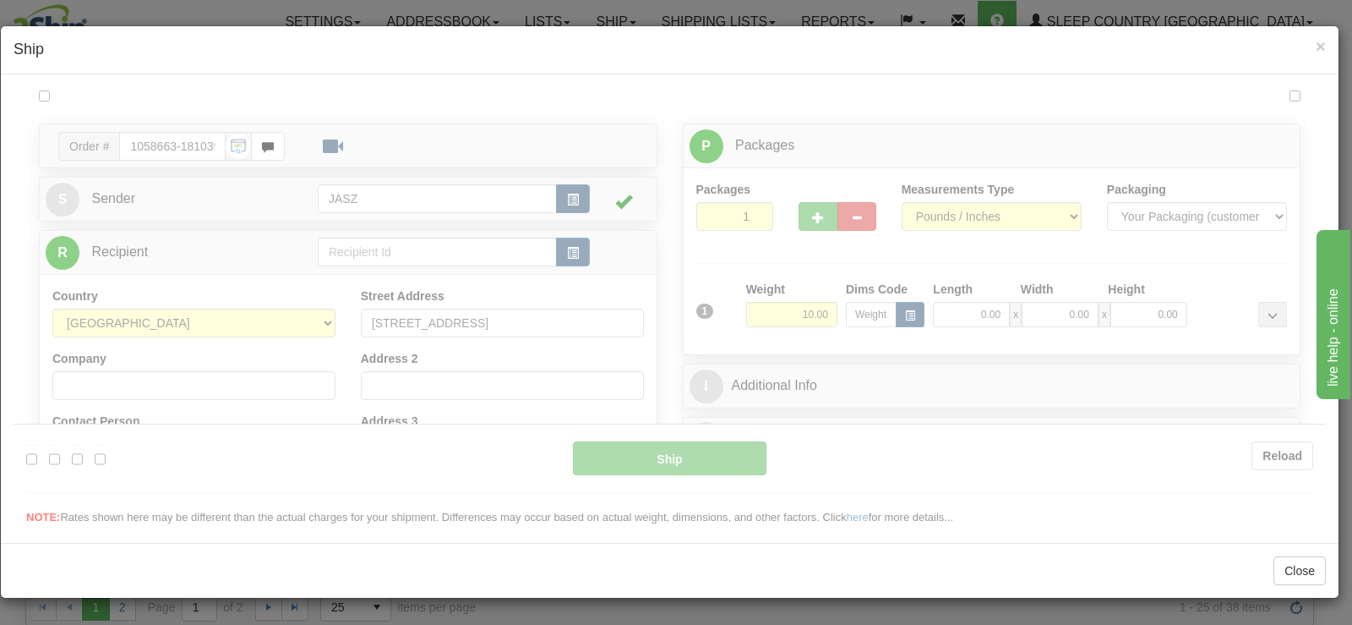
scroll to position [0, 0]
type input "09:46"
type input "16:00"
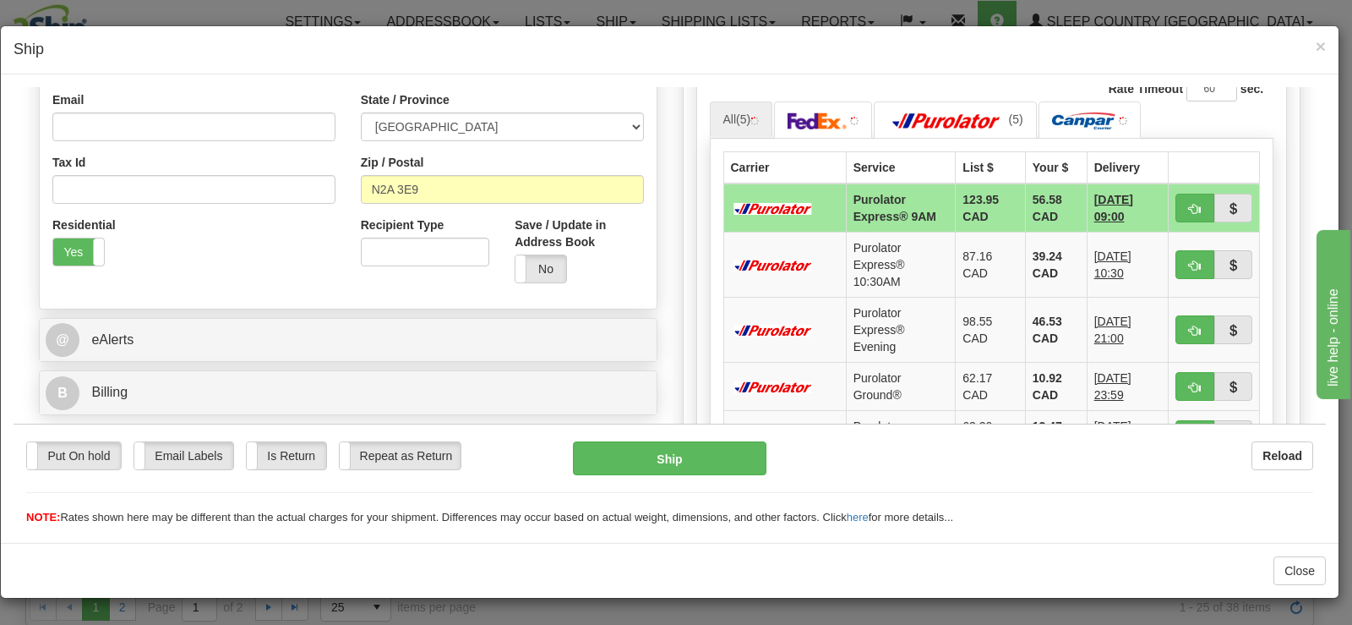
scroll to position [507, 0]
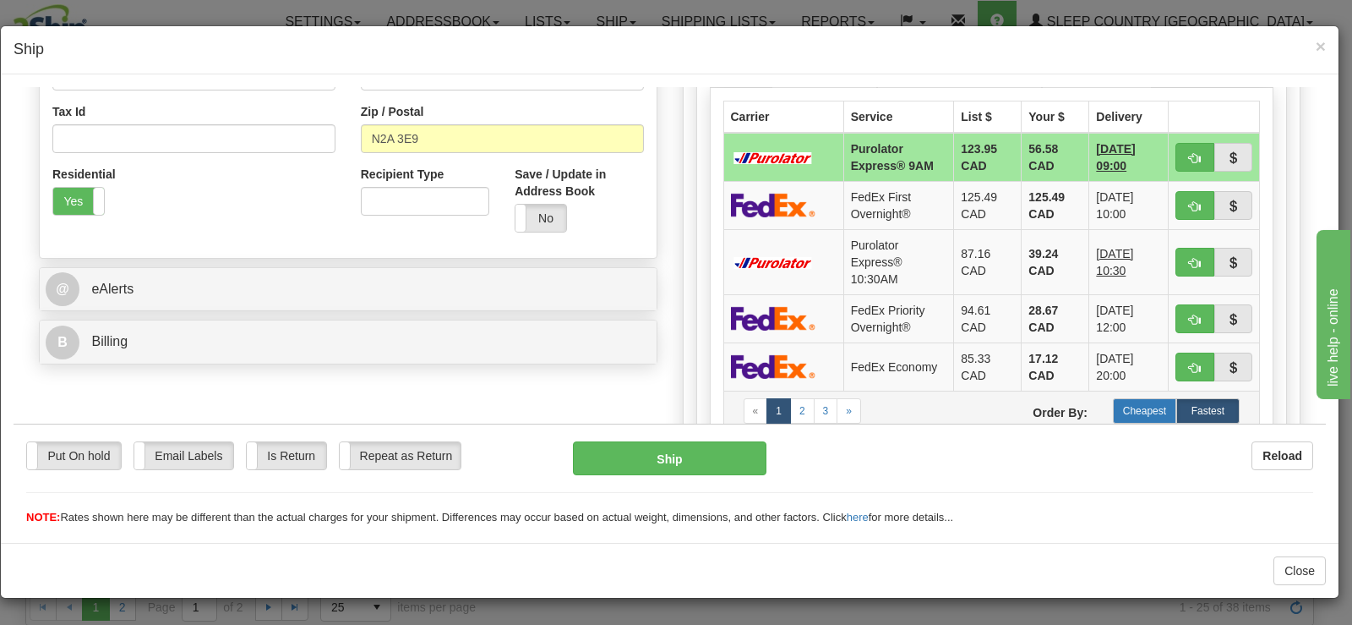
click at [1117, 414] on label "Cheapest" at bounding box center [1144, 409] width 63 height 25
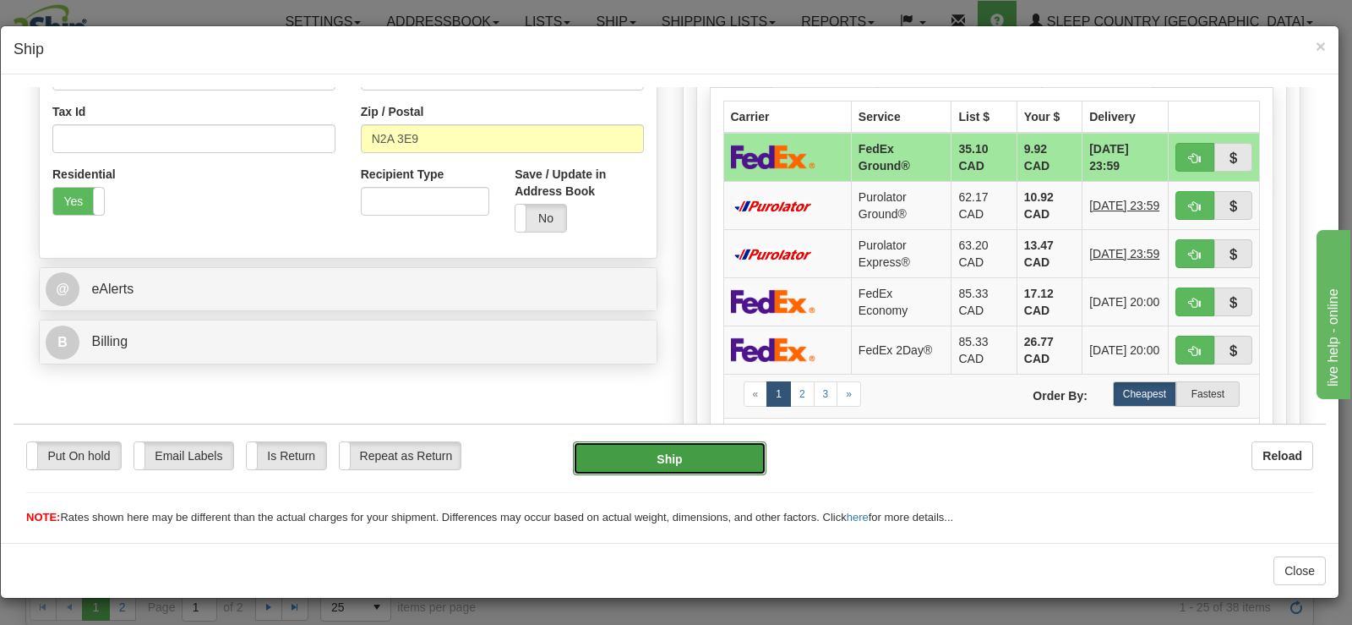
click at [738, 473] on button "Ship" at bounding box center [670, 457] width 194 height 34
type input "92"
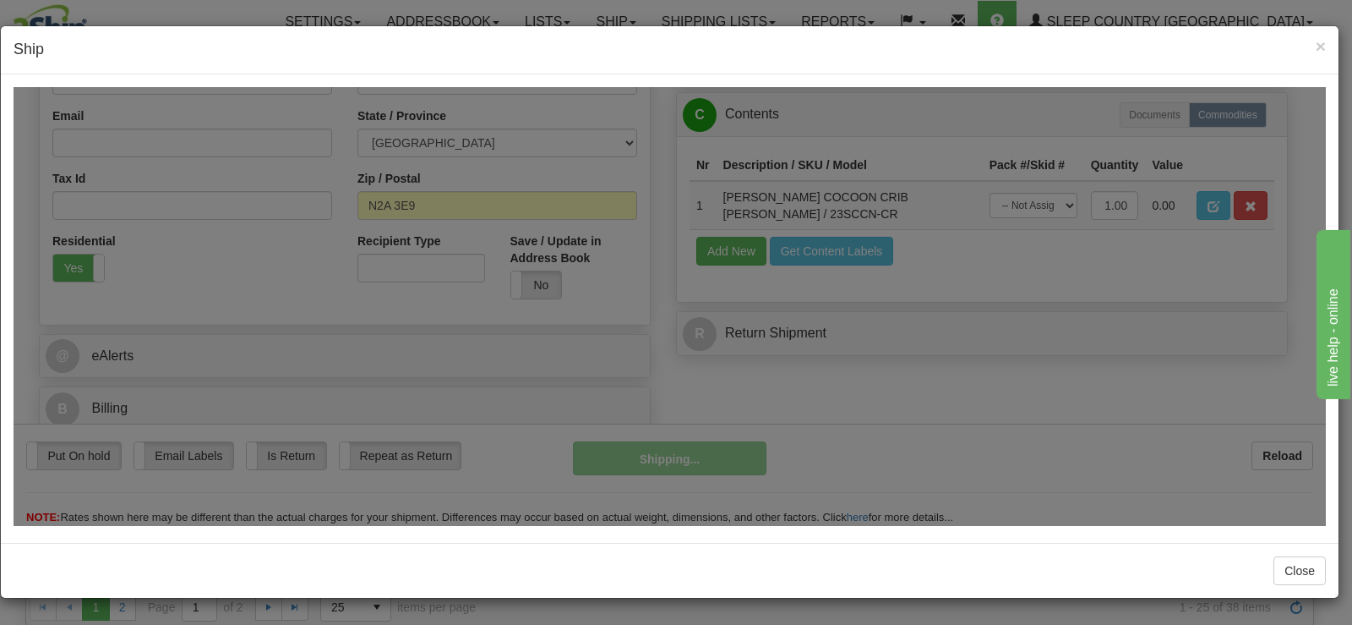
scroll to position [440, 0]
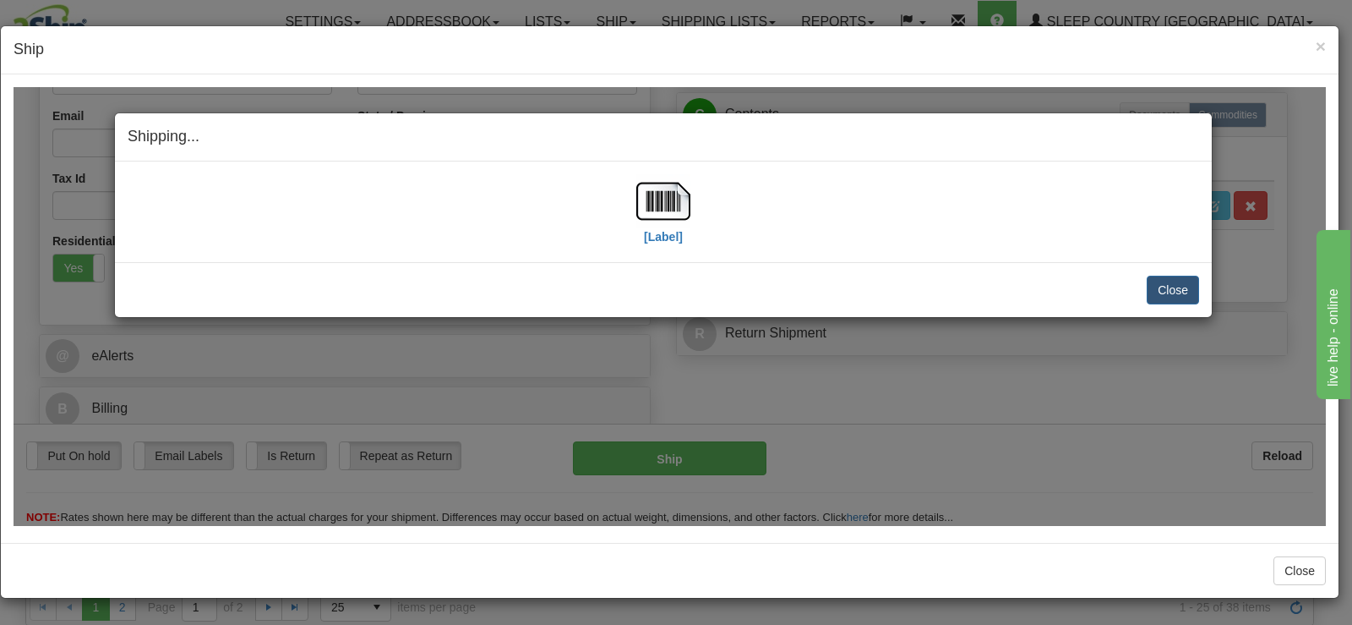
click at [660, 254] on div "[Label] IMPORTANT NOTICE Embassy / Consulate / Government Building / Hospital C…" at bounding box center [663, 211] width 1097 height 101
click at [663, 215] on img at bounding box center [663, 200] width 54 height 54
click at [1160, 289] on button "Close" at bounding box center [1173, 289] width 52 height 29
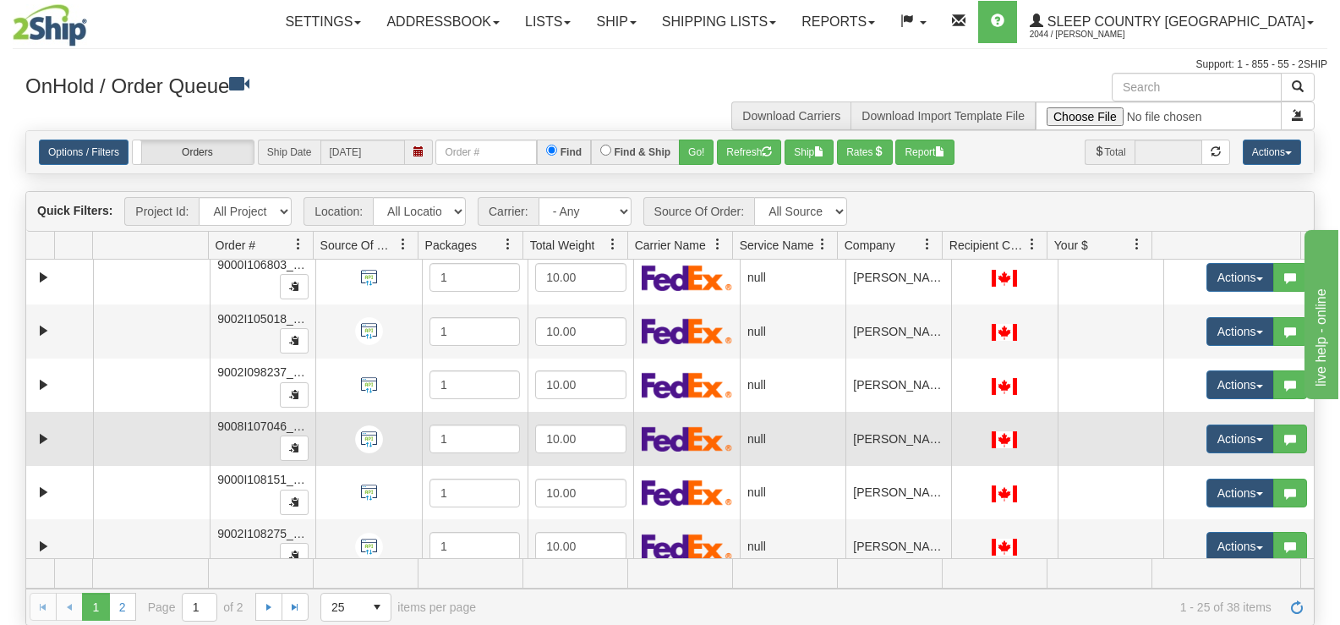
scroll to position [778, 0]
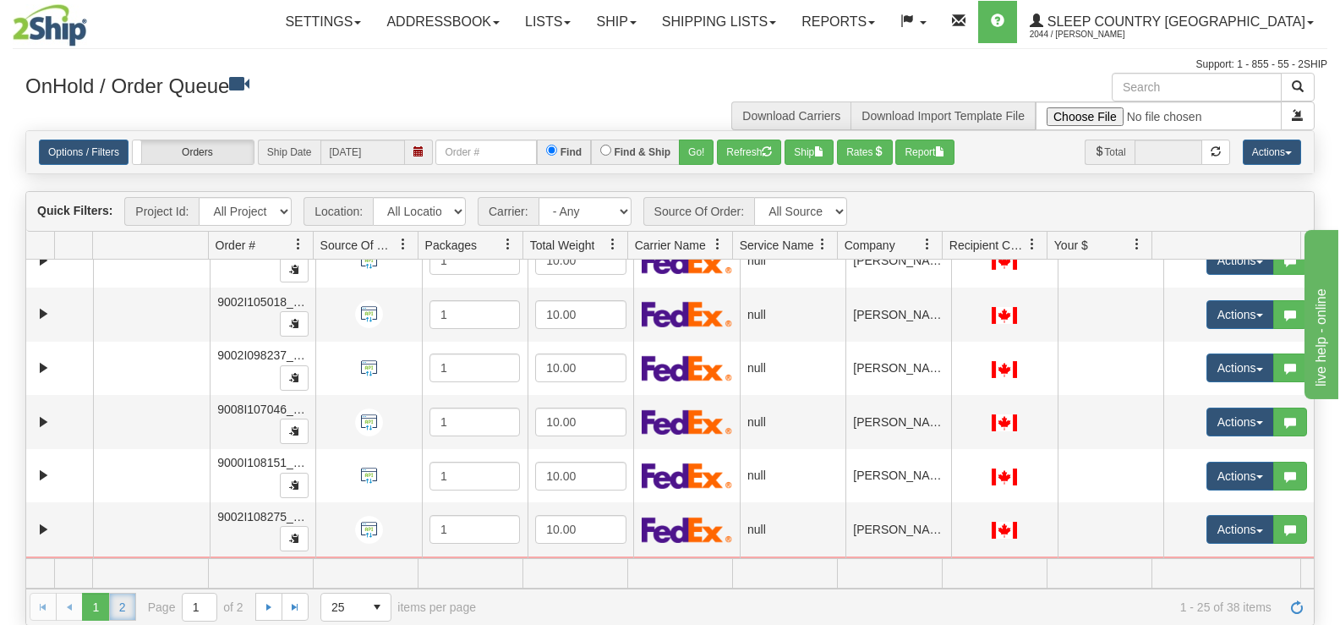
click at [126, 607] on link "2" at bounding box center [122, 605] width 27 height 27
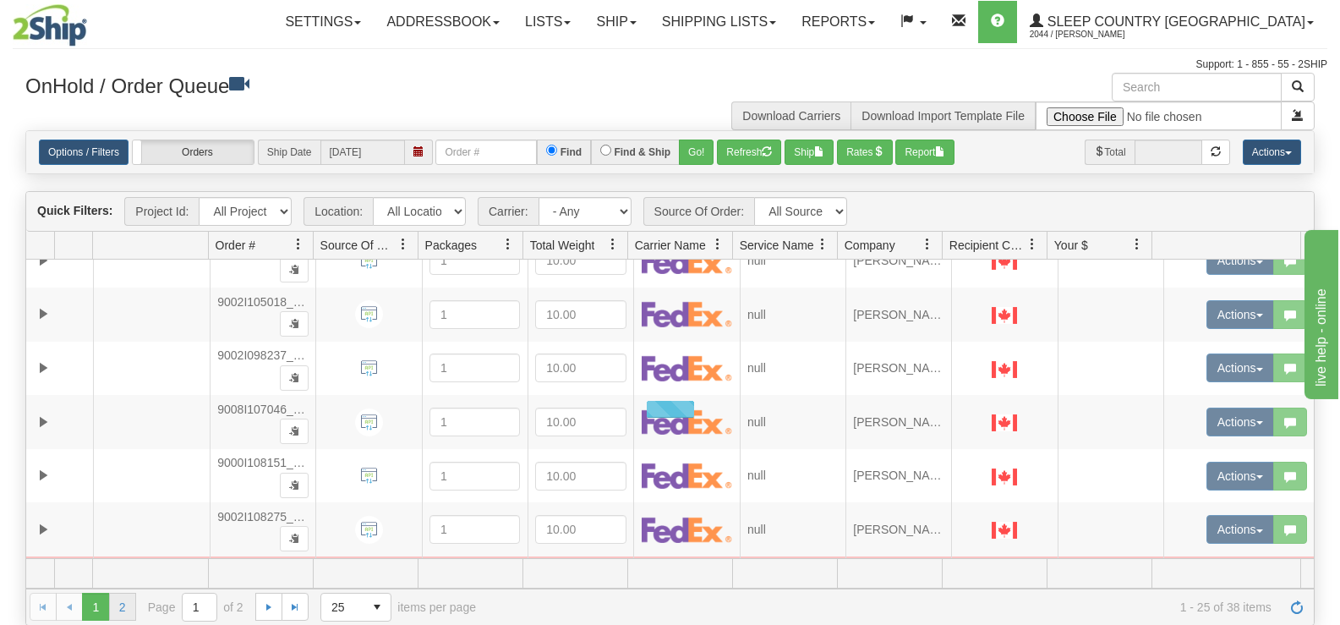
scroll to position [347, 0]
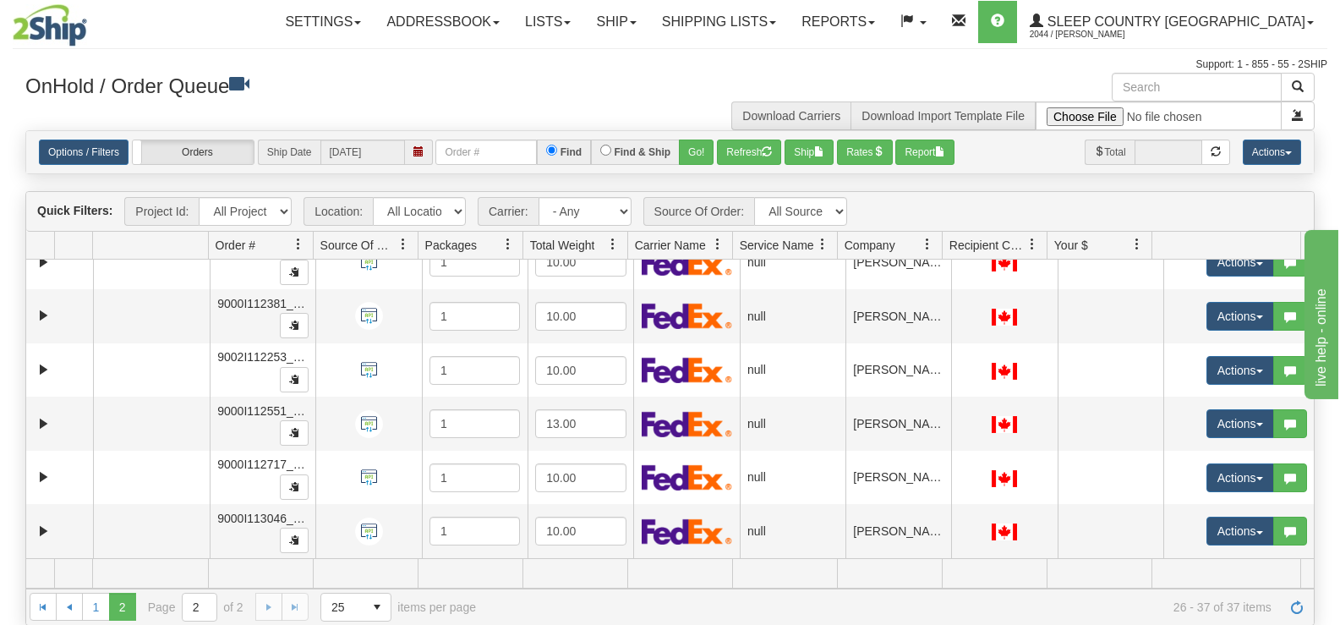
drag, startPoint x: 1307, startPoint y: 451, endPoint x: 8, endPoint y: 14, distance: 1370.1
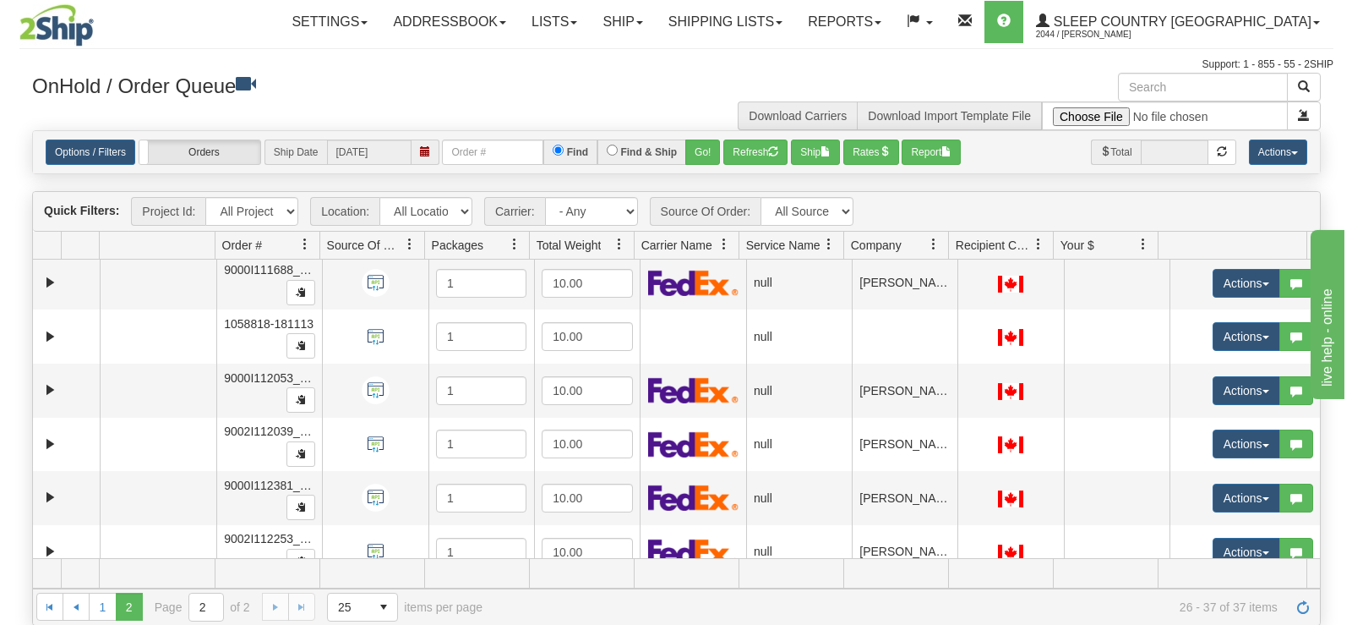
scroll to position [27, 0]
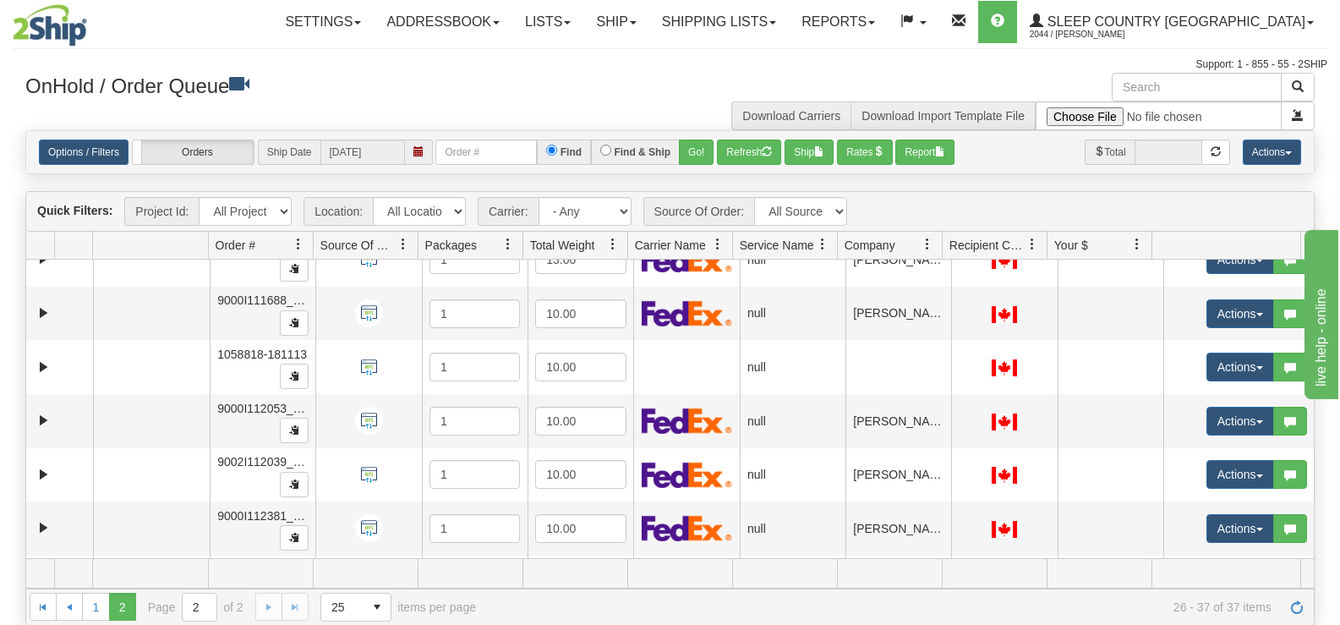
drag, startPoint x: 1305, startPoint y: 421, endPoint x: 60, endPoint y: 1, distance: 1313.9
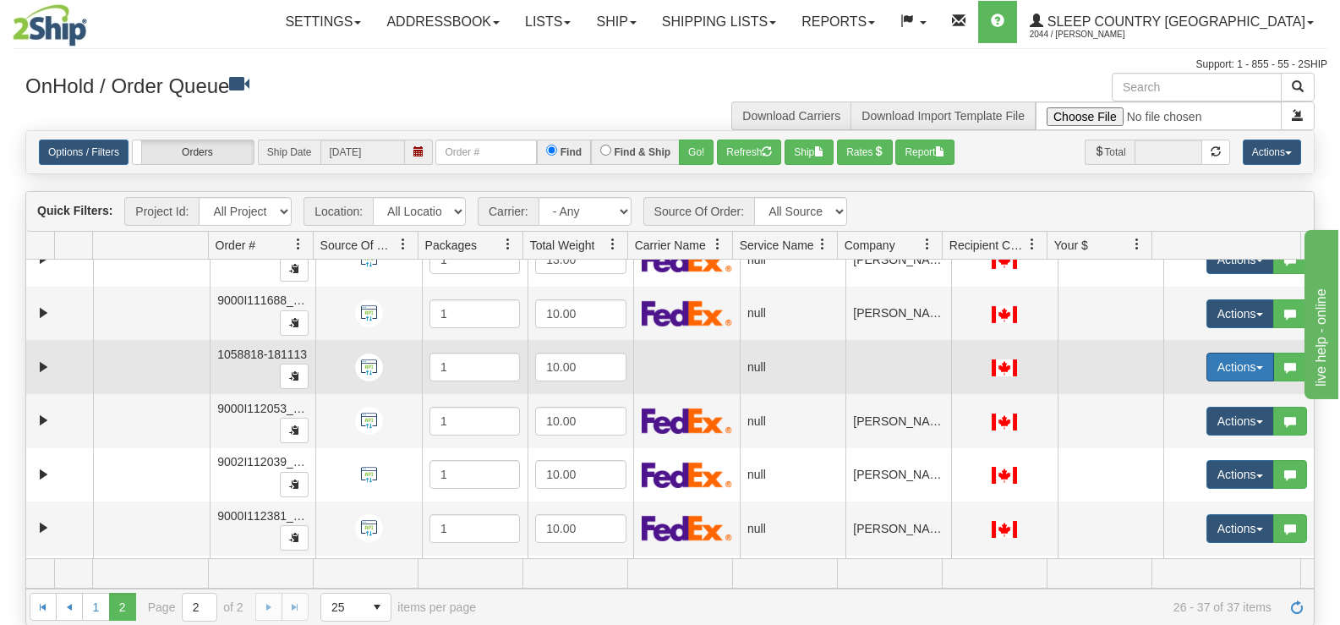
click at [1206, 372] on button "Actions" at bounding box center [1240, 366] width 68 height 29
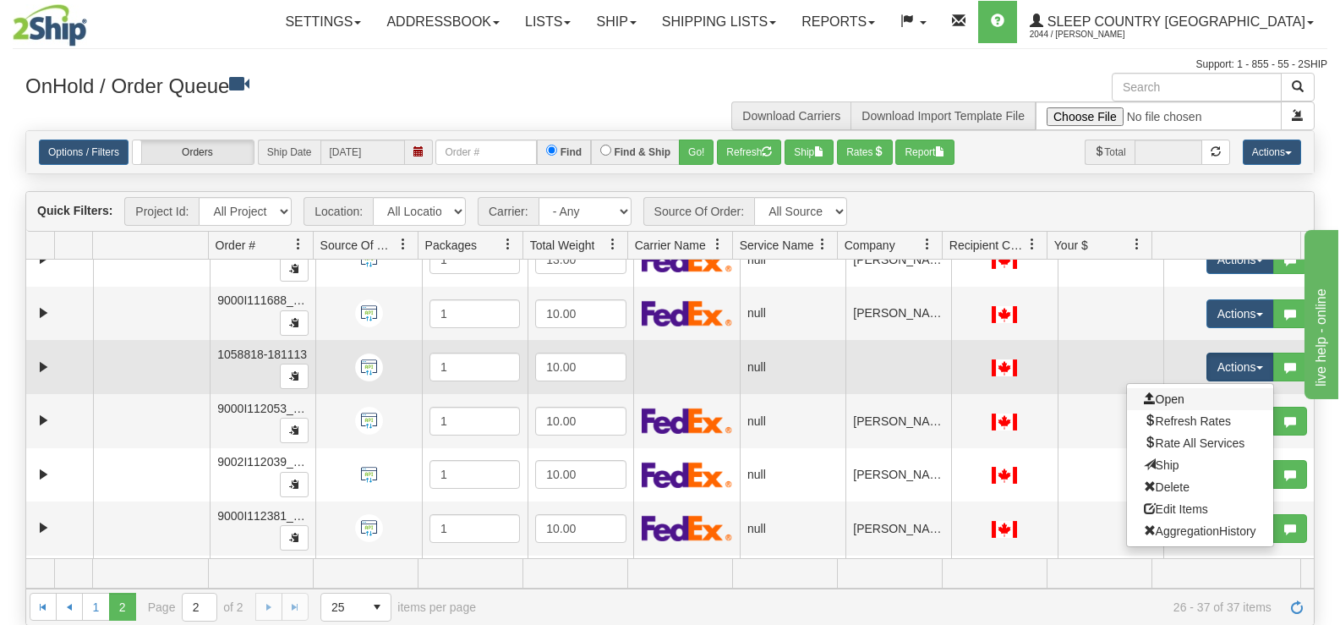
click at [1193, 395] on link "Open" at bounding box center [1200, 399] width 146 height 22
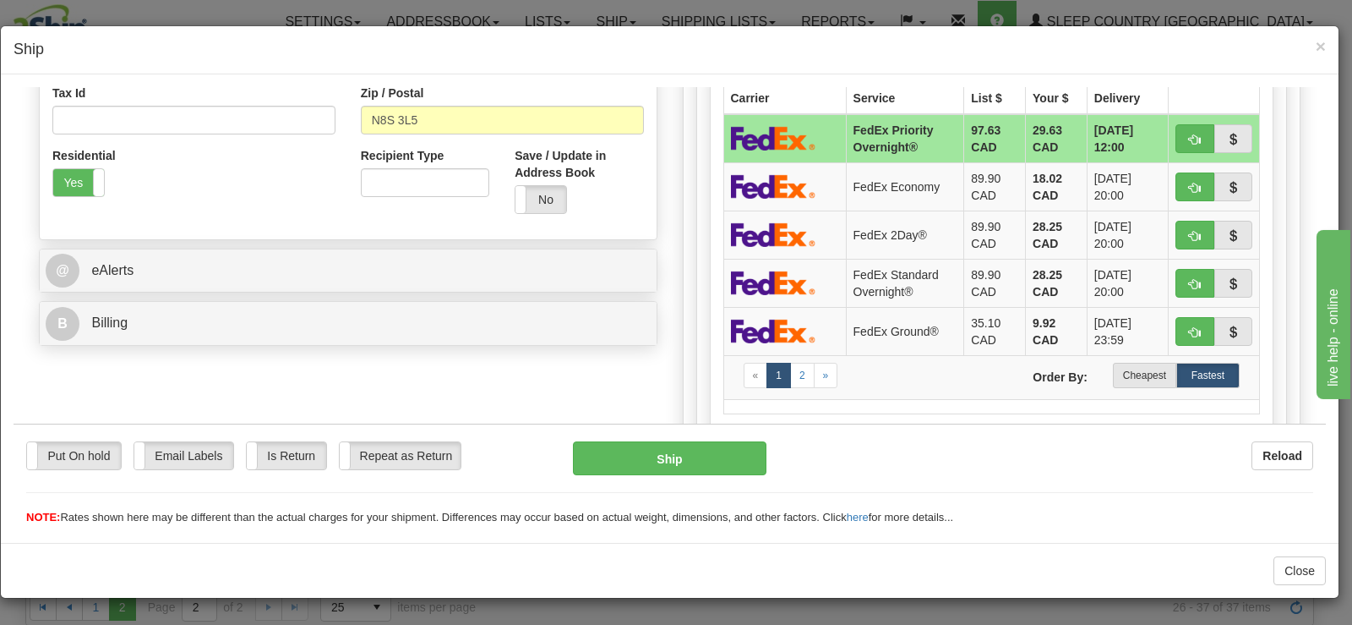
scroll to position [532, 0]
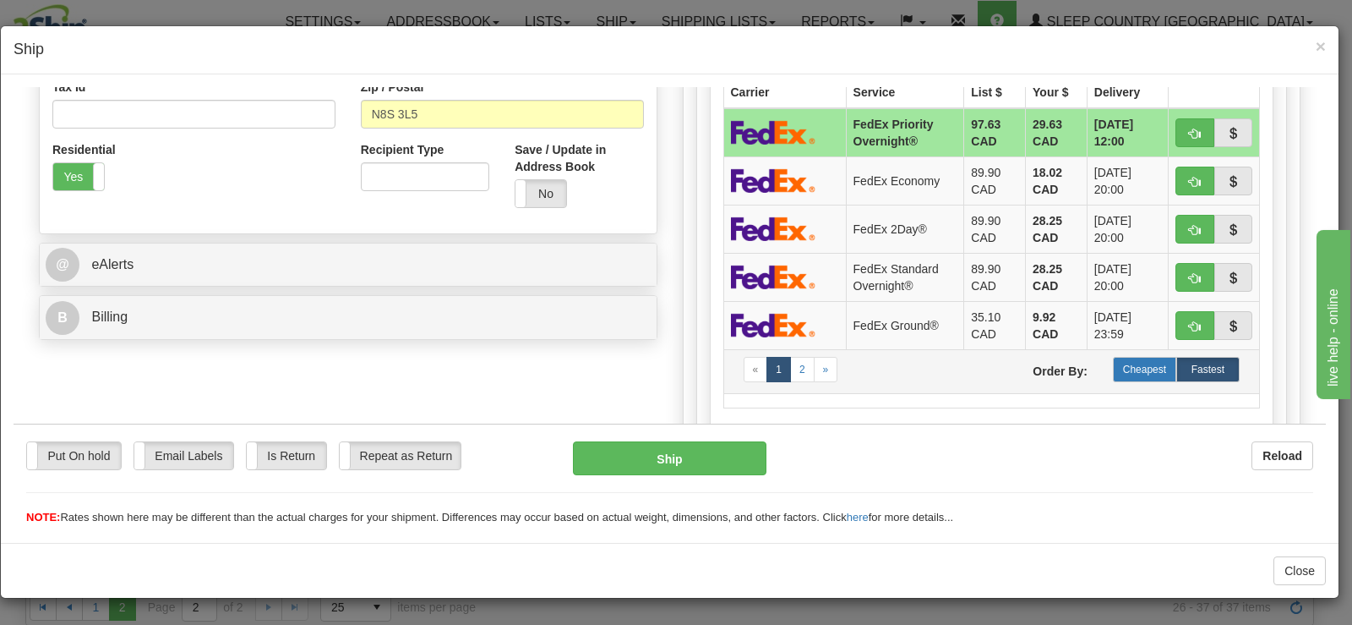
click at [1144, 365] on label "Cheapest" at bounding box center [1144, 368] width 63 height 25
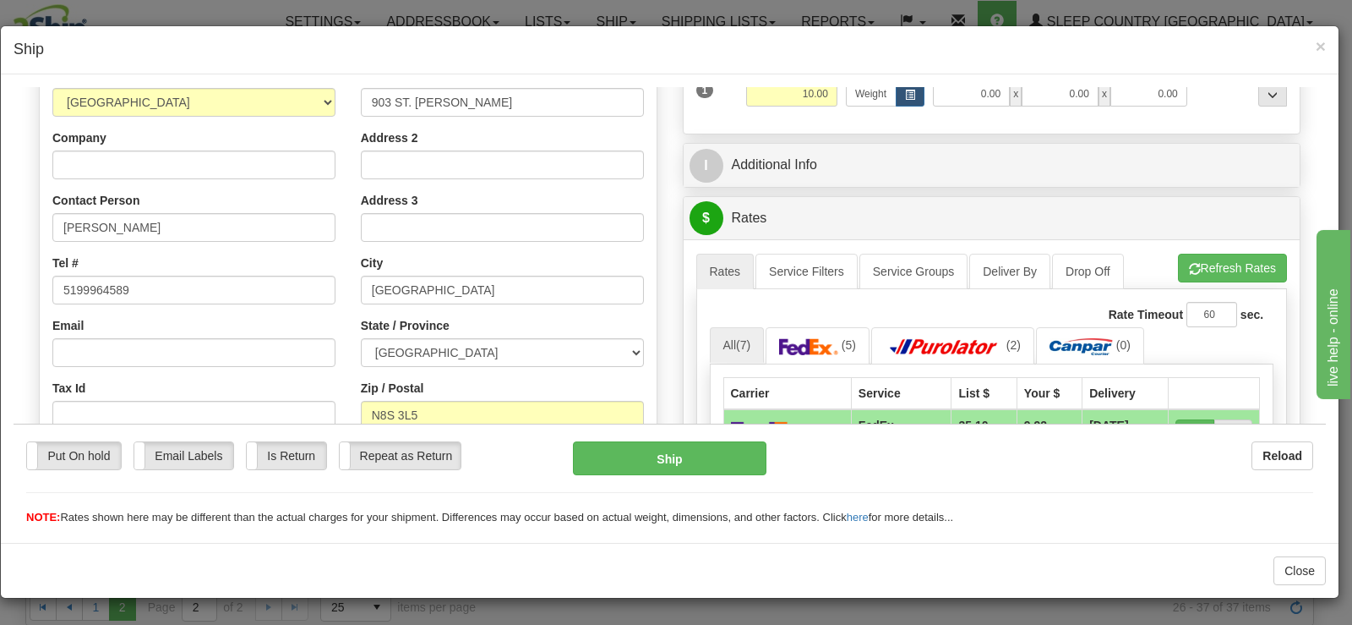
scroll to position [307, 0]
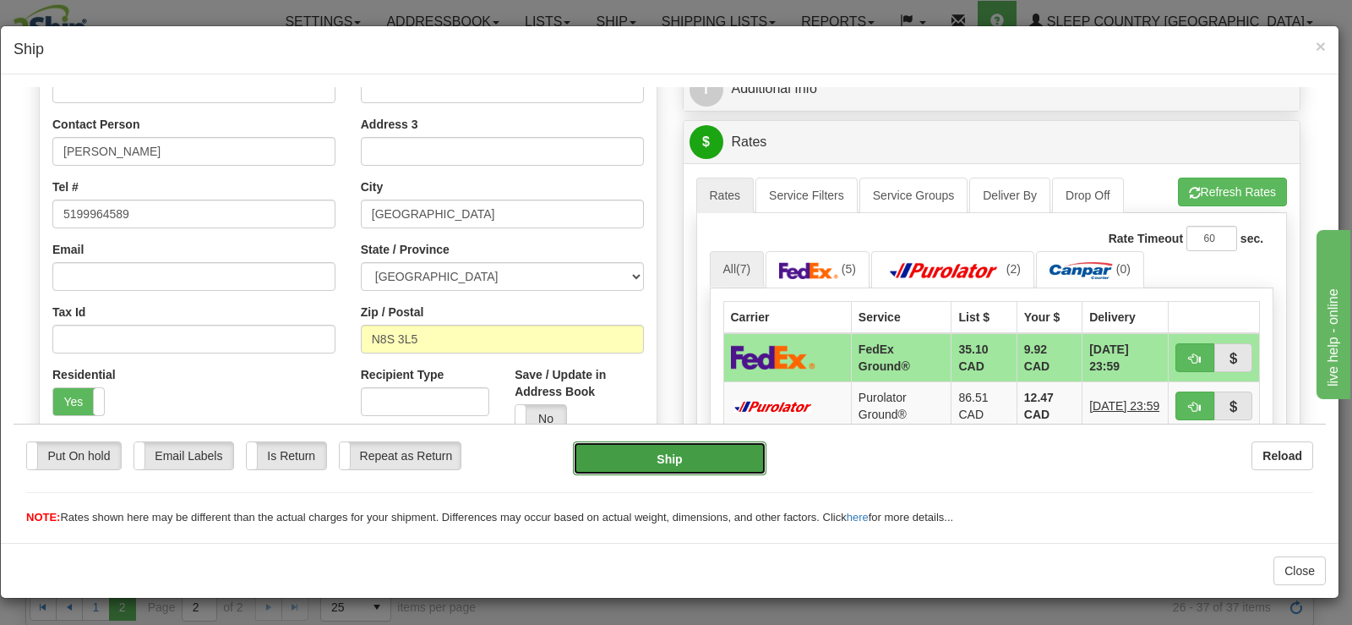
click at [724, 447] on button "Ship" at bounding box center [670, 457] width 194 height 34
type input "92"
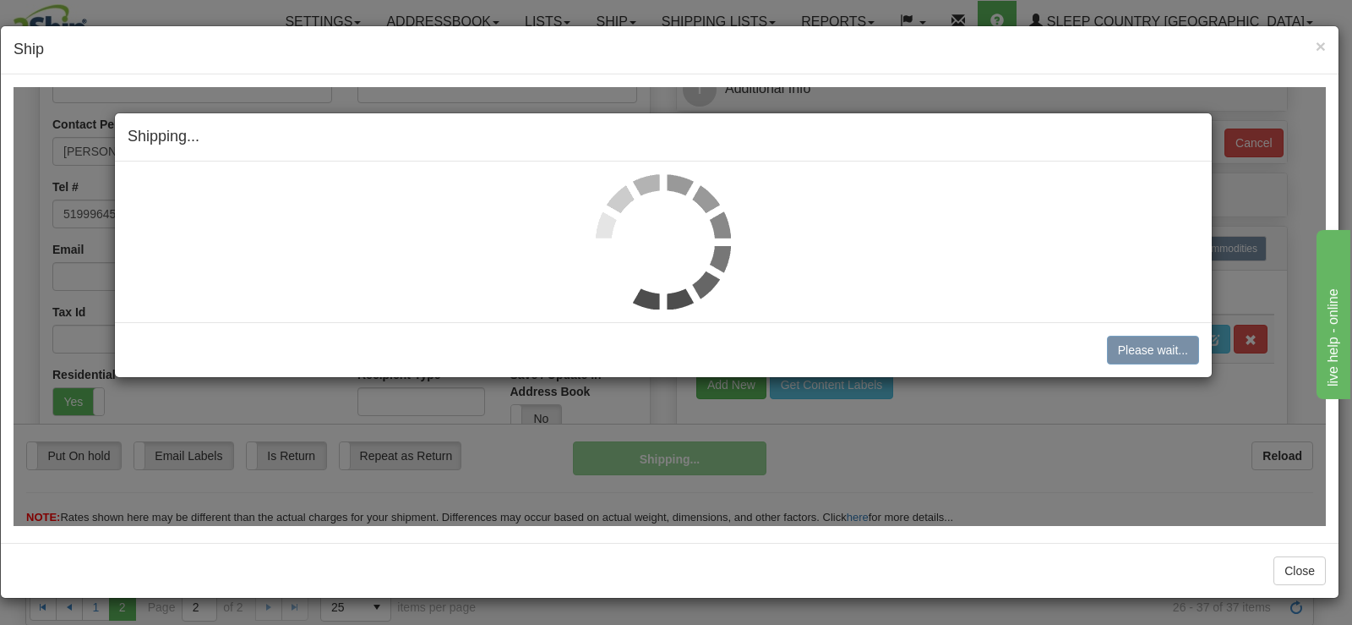
click at [661, 238] on img at bounding box center [663, 240] width 135 height 135
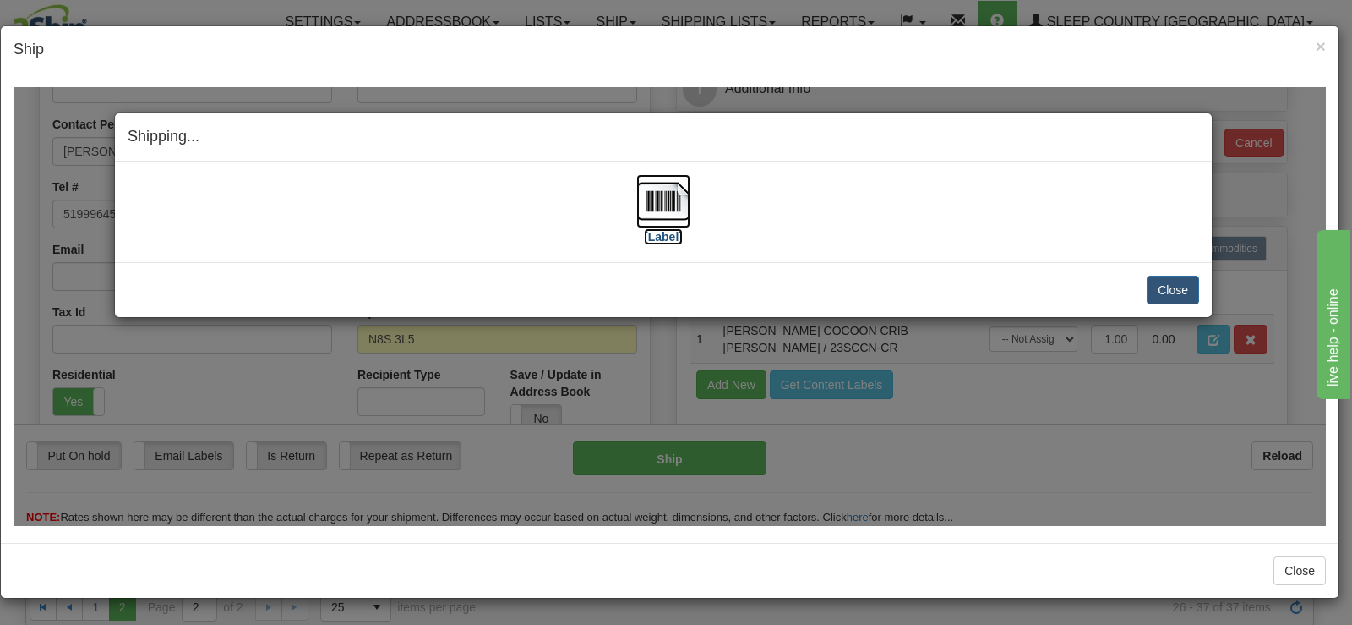
click at [661, 238] on label "[Label]" at bounding box center [663, 235] width 39 height 17
click at [1177, 287] on button "Close" at bounding box center [1173, 289] width 52 height 29
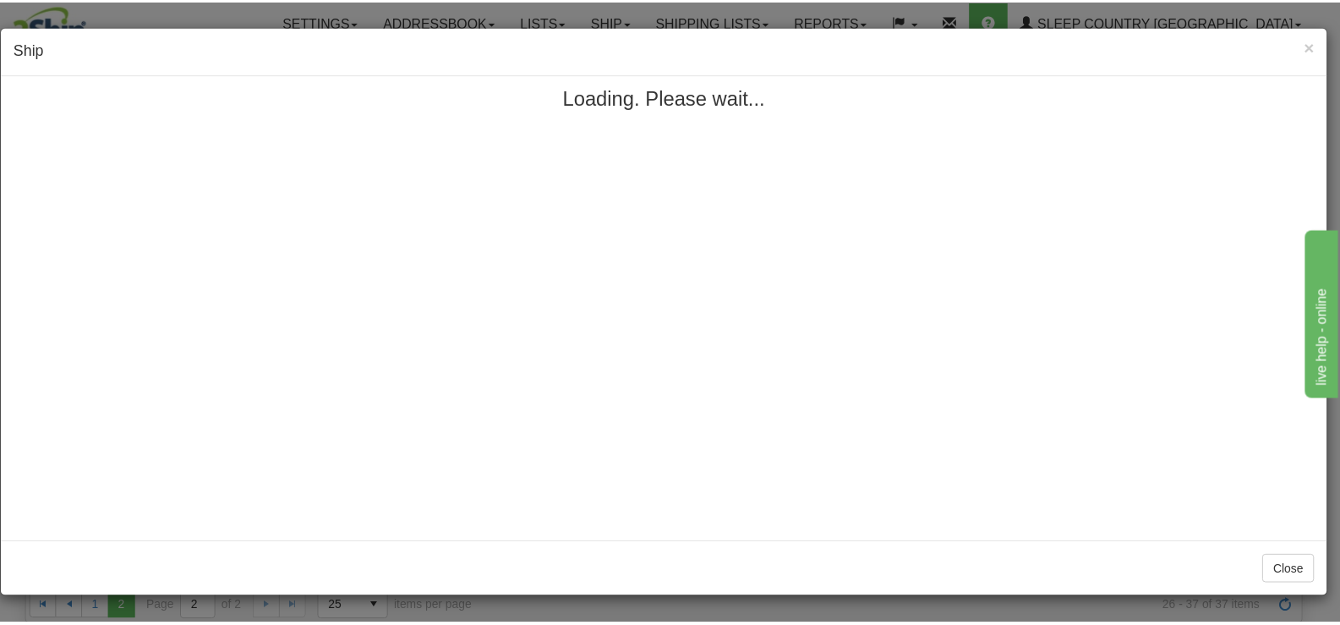
scroll to position [0, 0]
